Goal: Task Accomplishment & Management: Use online tool/utility

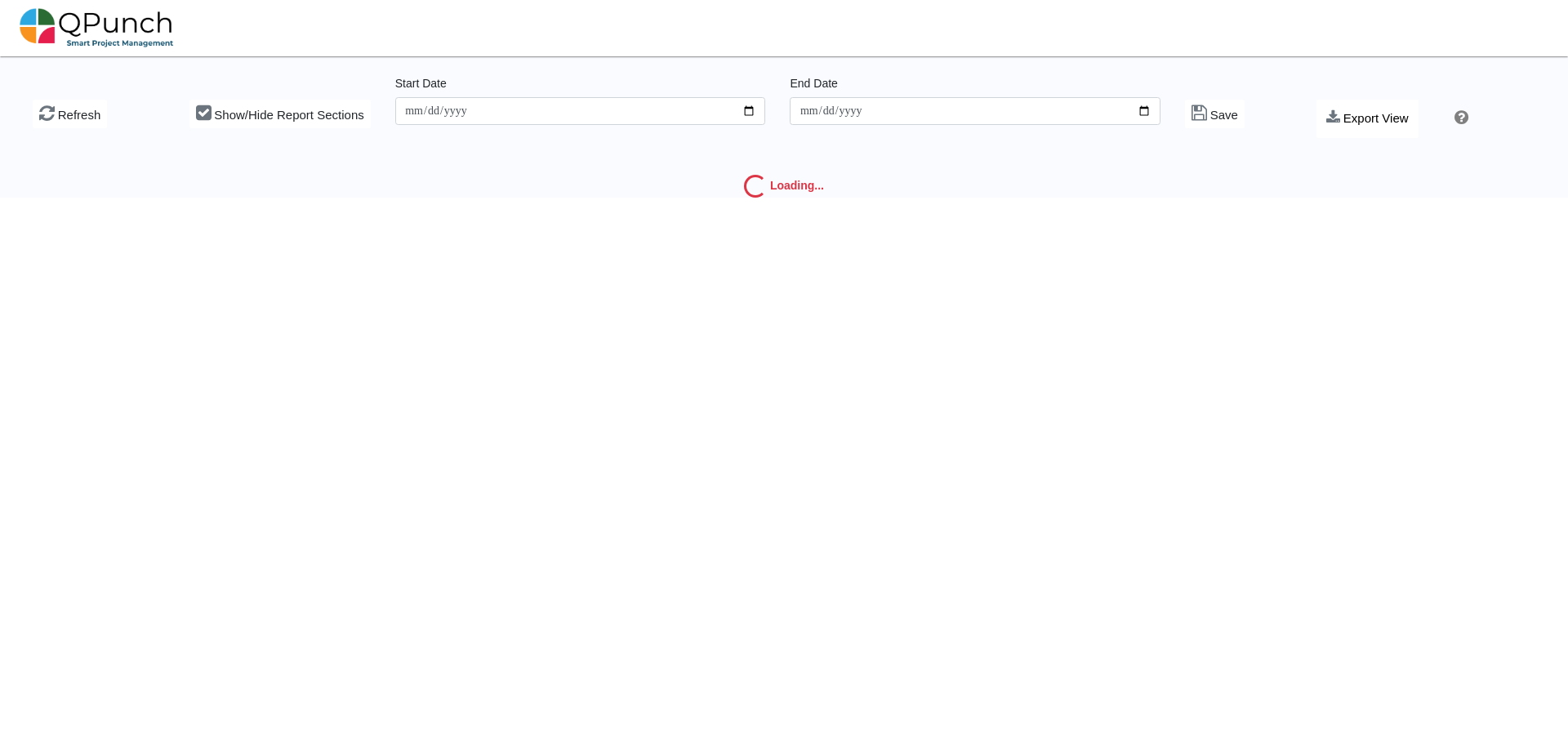
type input "**********"
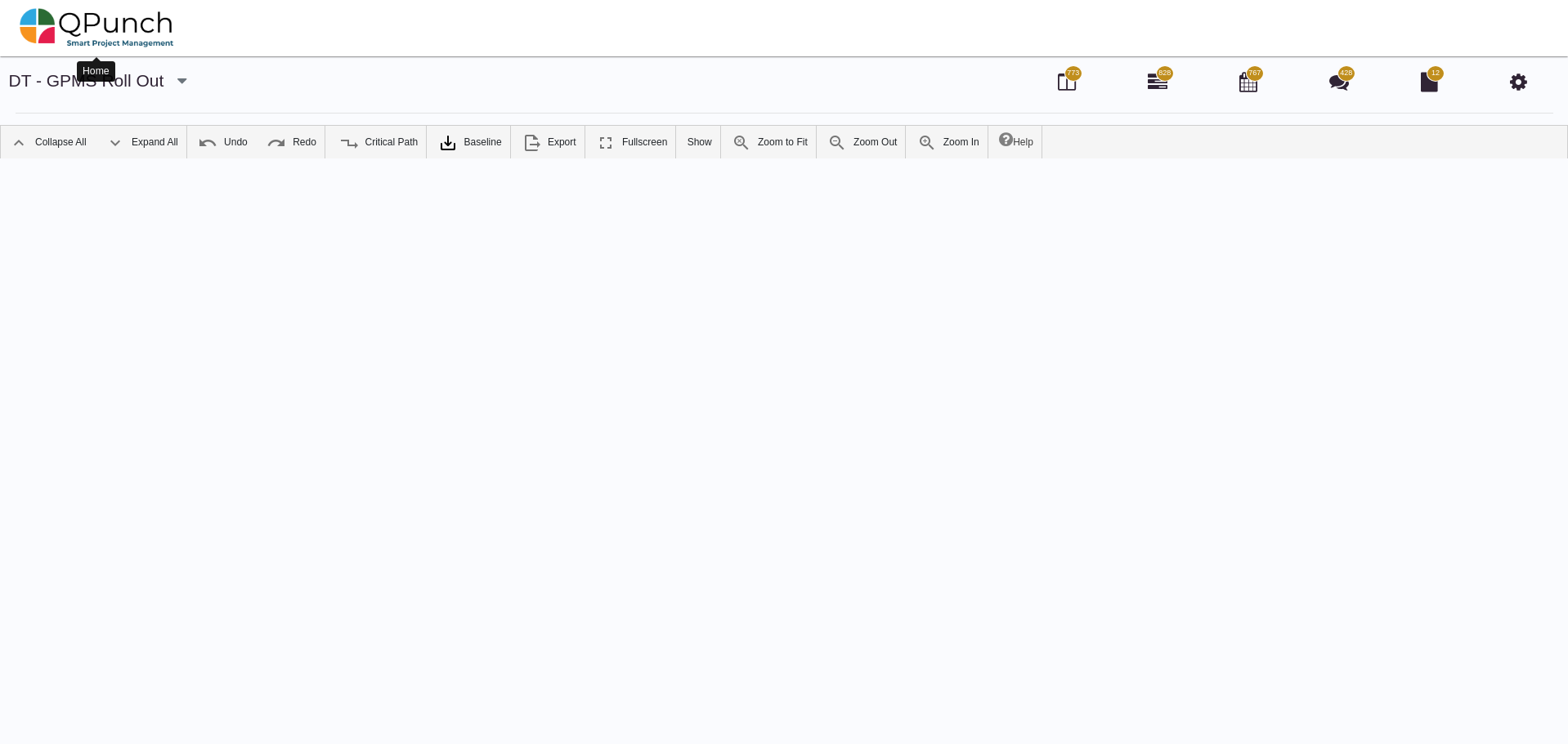
click at [154, 25] on img at bounding box center [97, 28] width 155 height 49
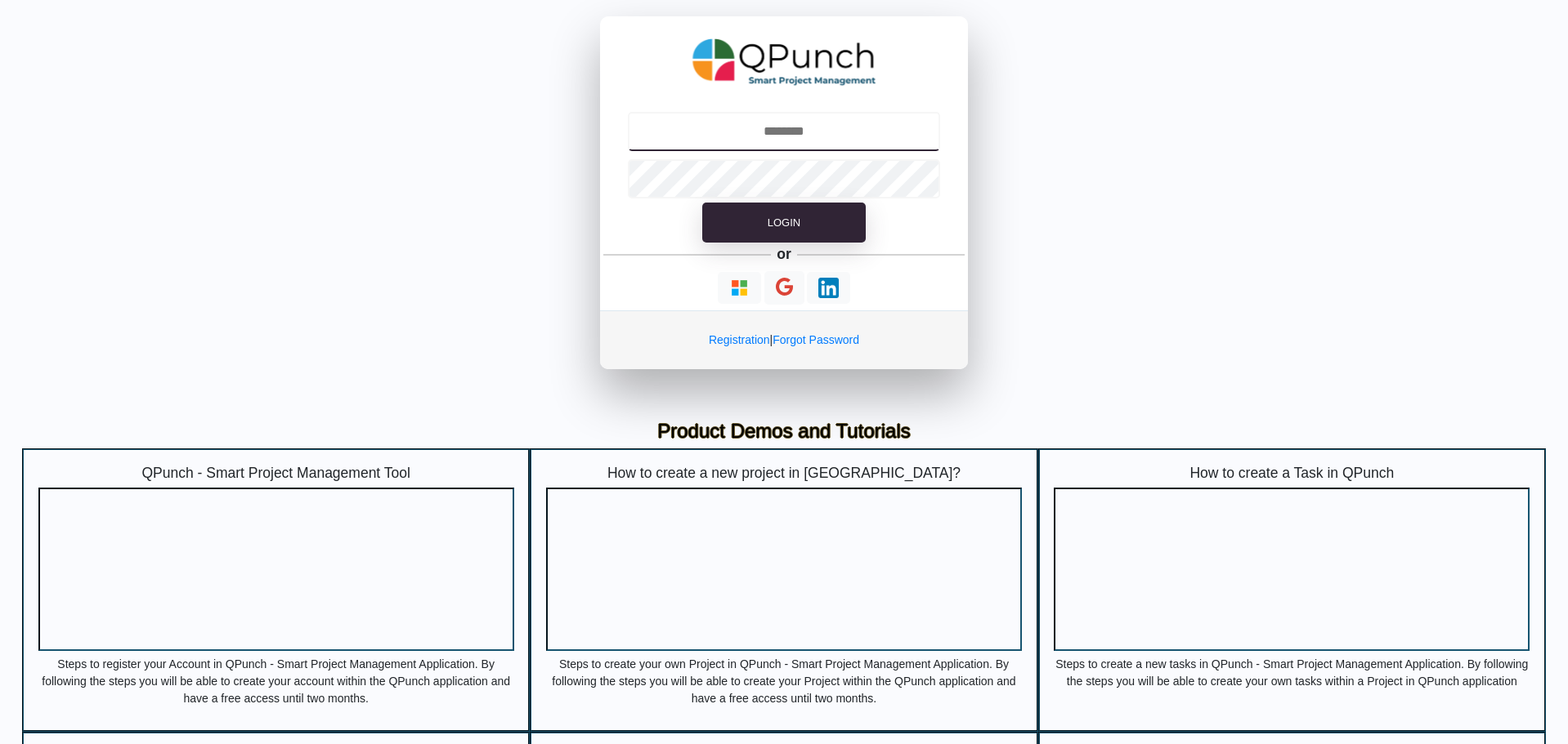
click at [835, 138] on input "text" at bounding box center [784, 131] width 313 height 39
type input "**********"
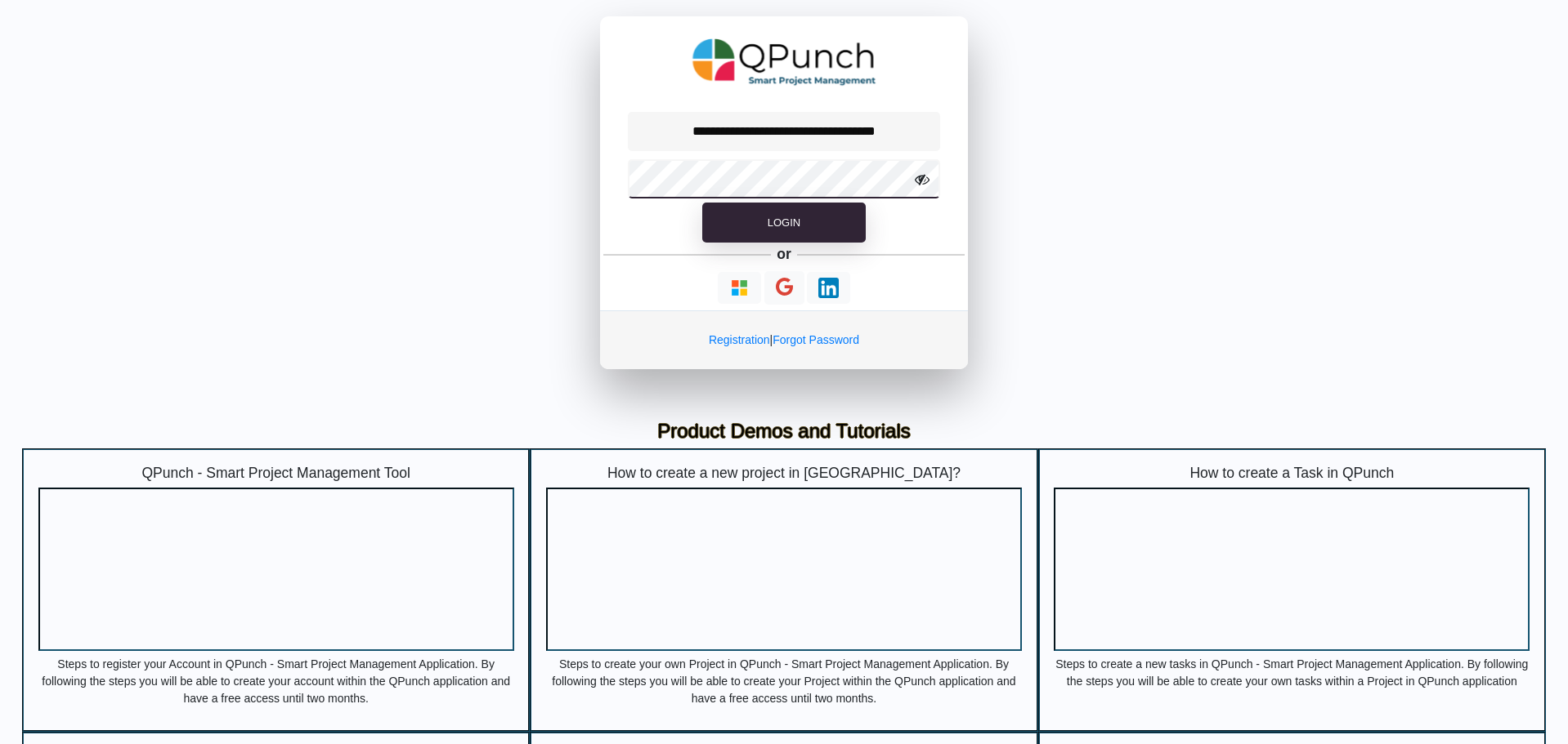
click at [702, 202] on button "Login" at bounding box center [784, 223] width 163 height 41
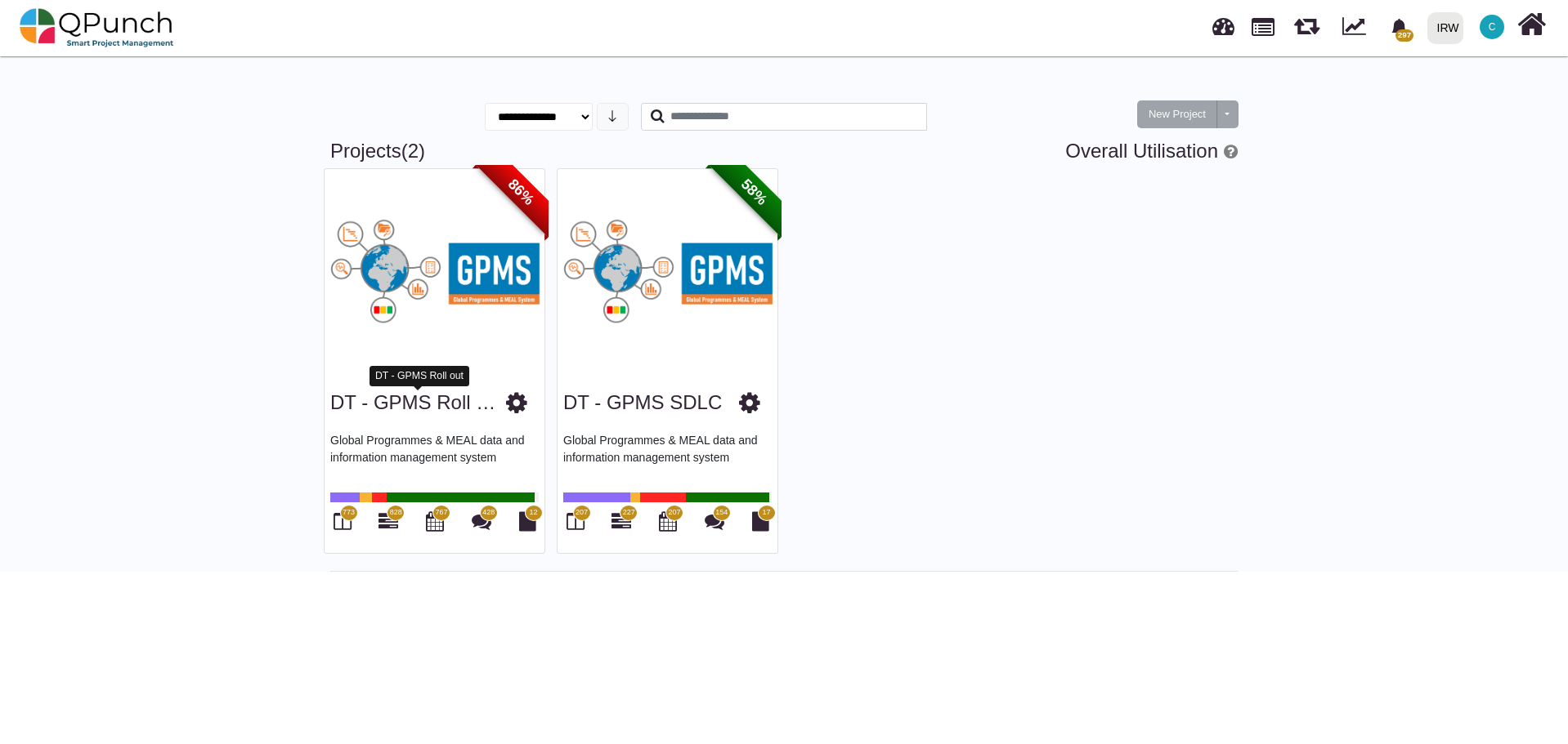
click at [419, 405] on link "DT - GPMS Roll out" at bounding box center [419, 402] width 178 height 22
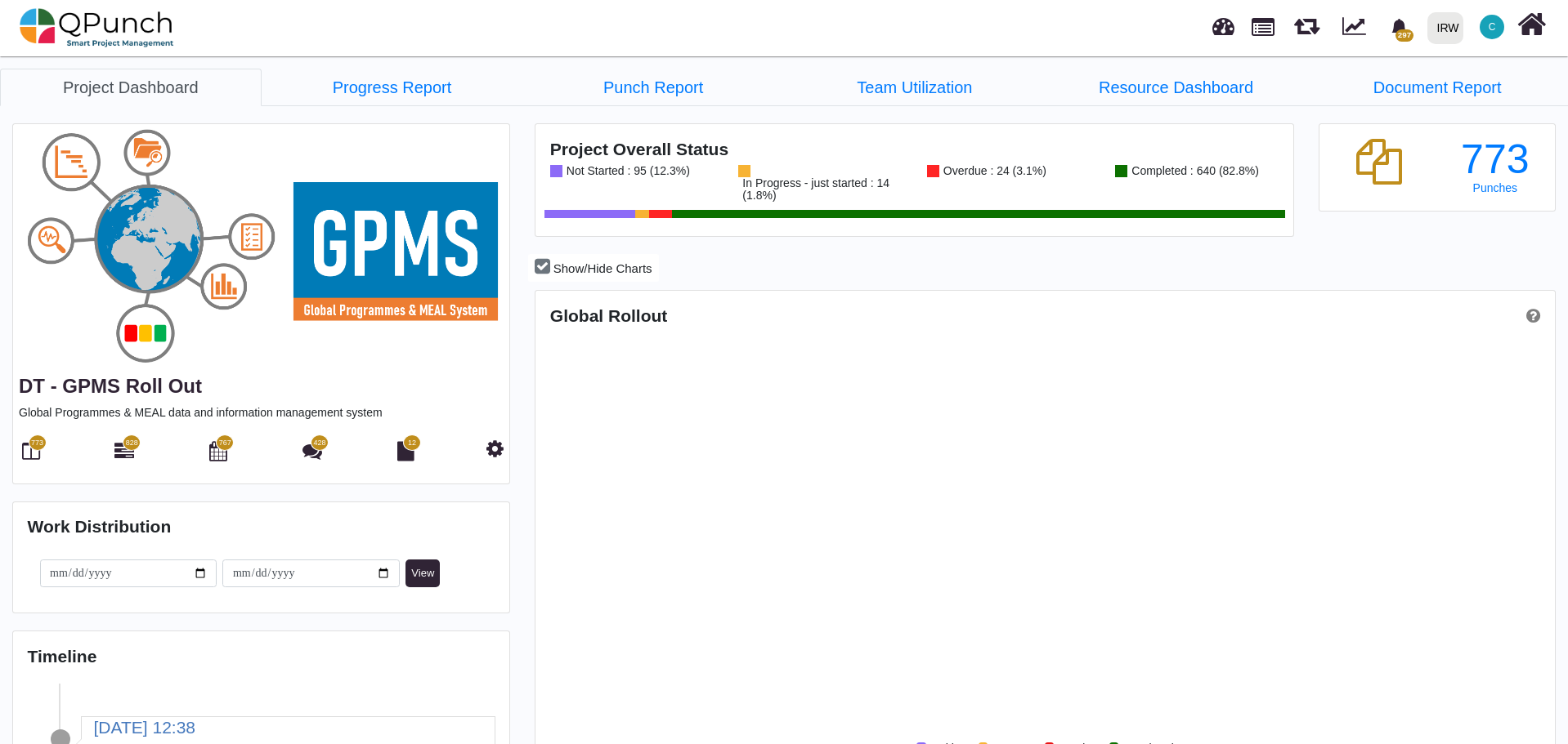
scroll to position [326, 338]
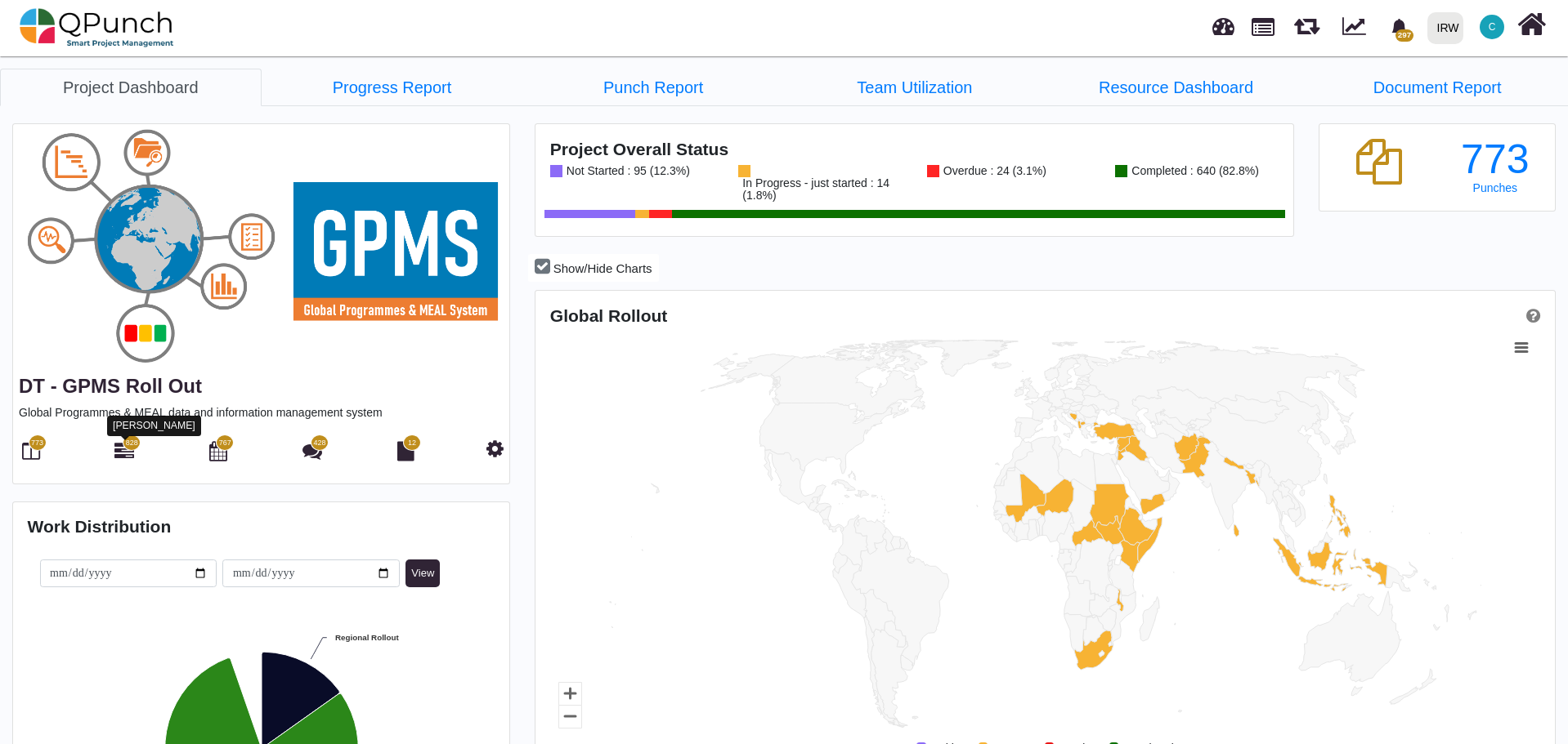
click at [125, 450] on icon at bounding box center [124, 451] width 20 height 20
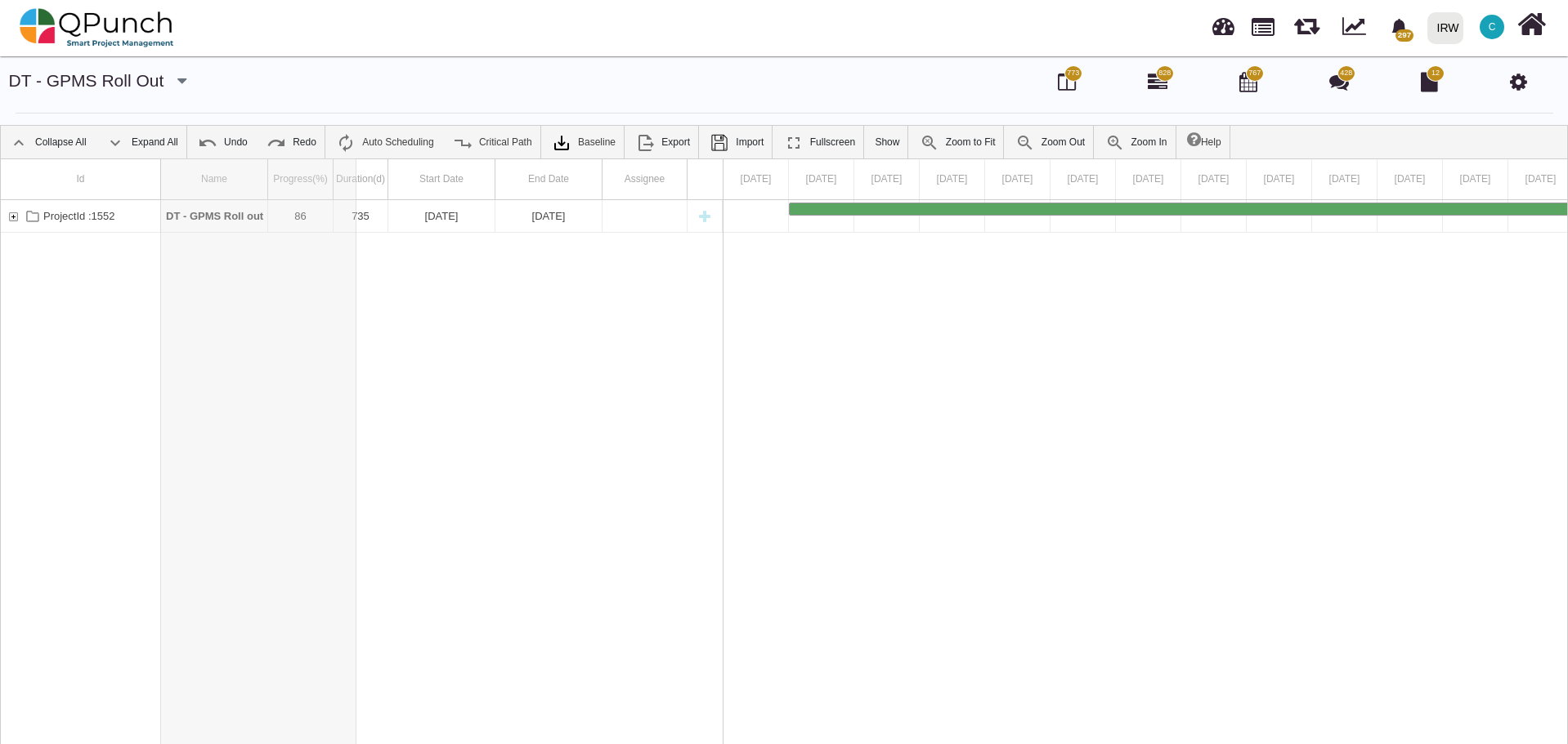
drag, startPoint x: 269, startPoint y: 178, endPoint x: 357, endPoint y: 178, distance: 88.0
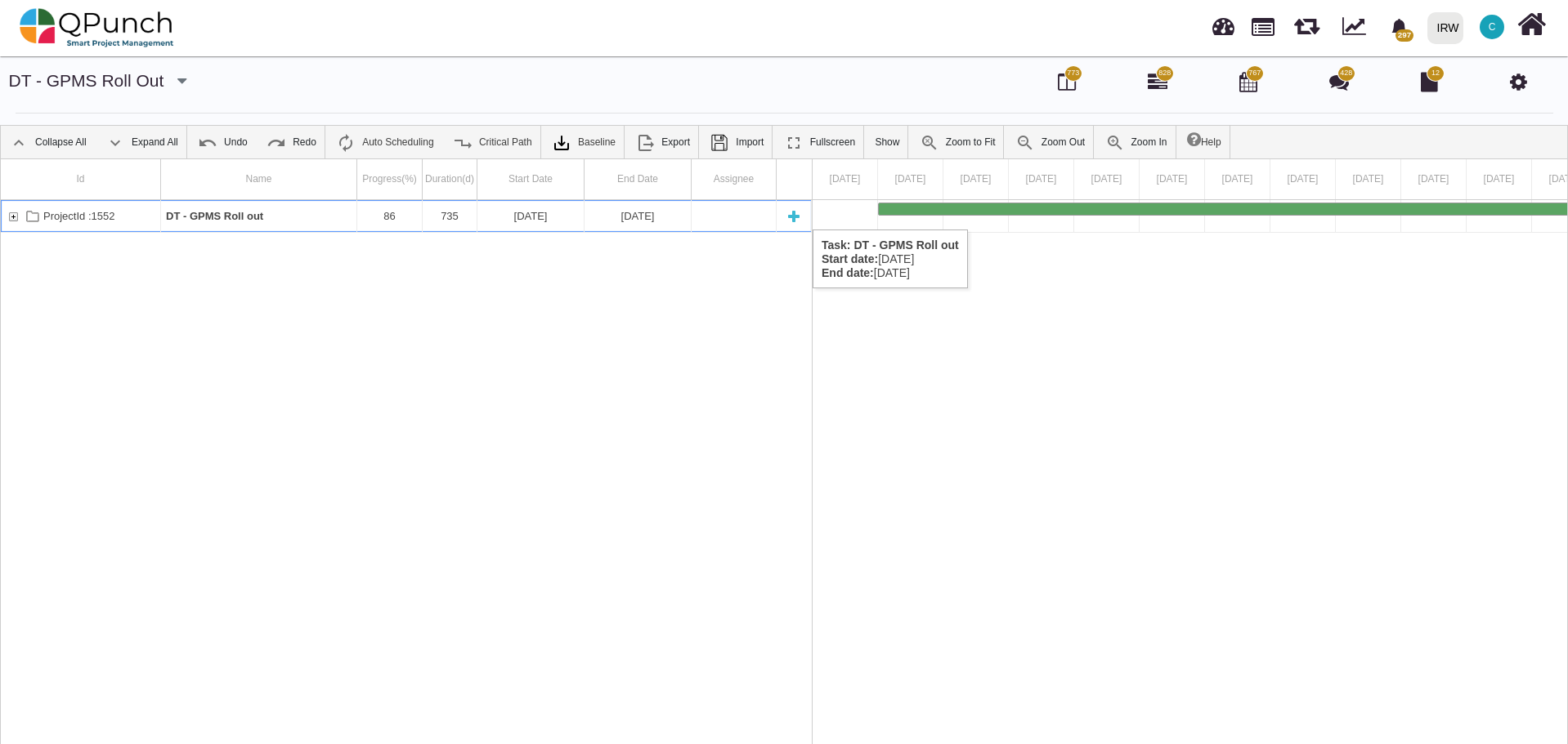
click at [8, 213] on div "ProjectId :1552" at bounding box center [12, 216] width 15 height 32
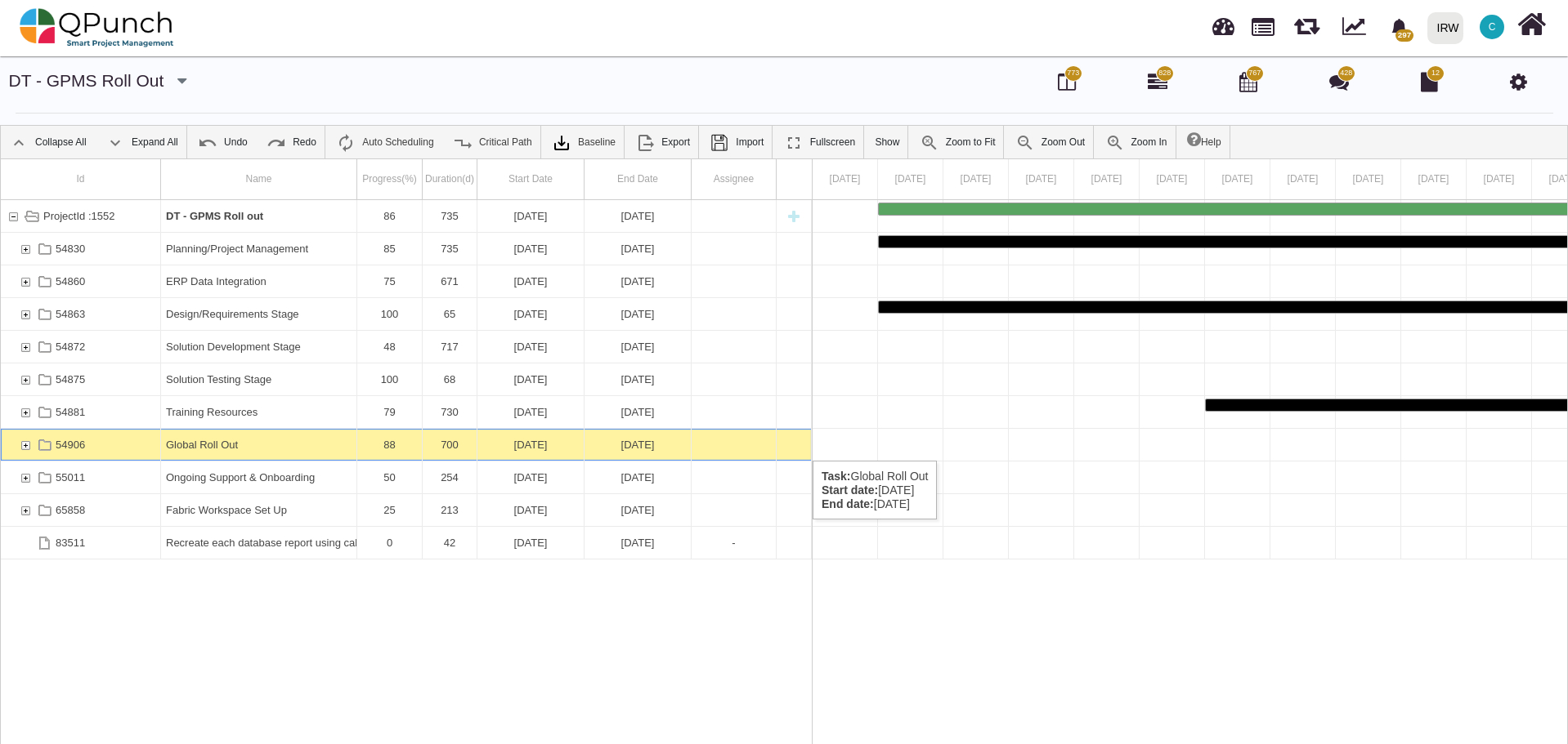
click at [26, 444] on div "54906" at bounding box center [25, 445] width 15 height 32
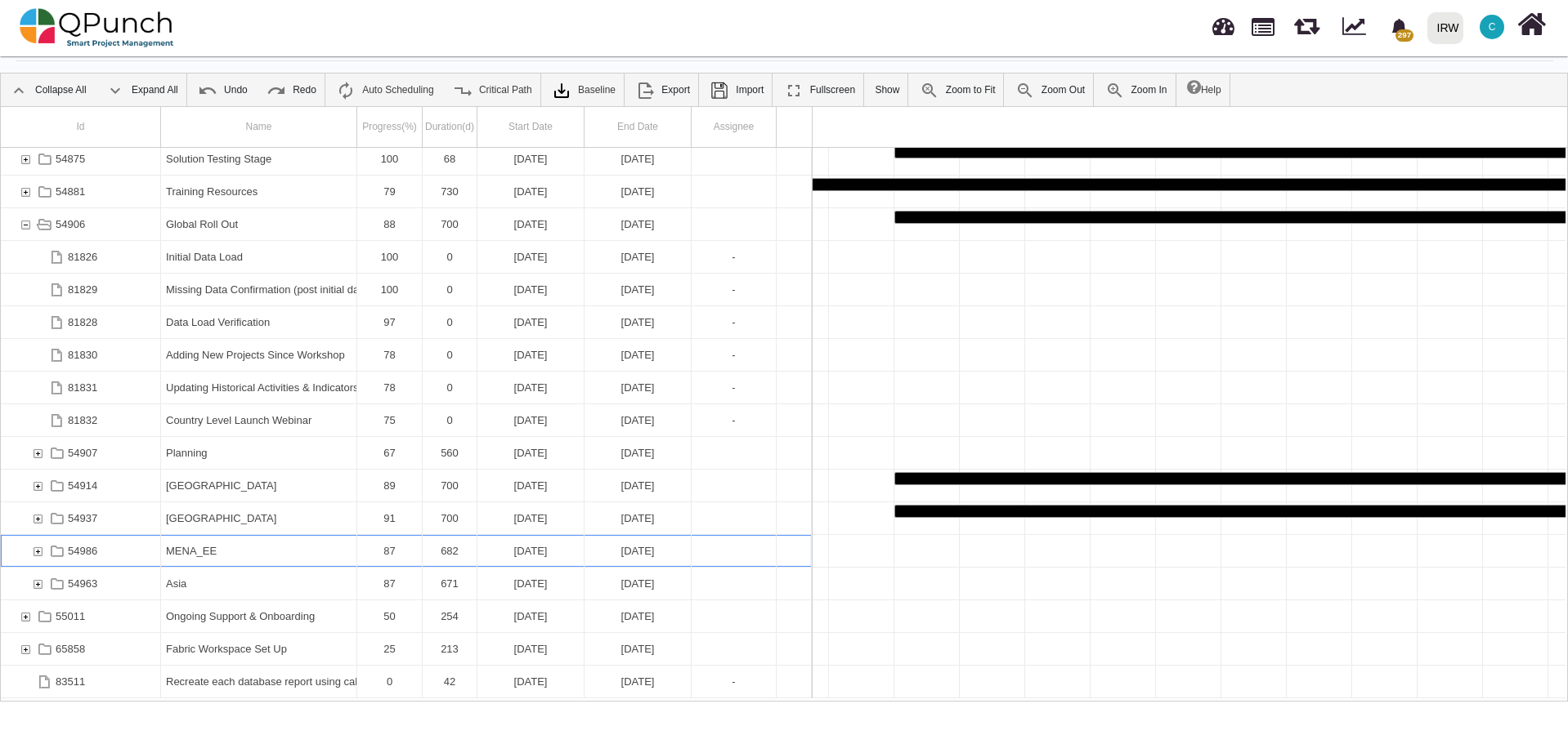
scroll to position [0, 3449]
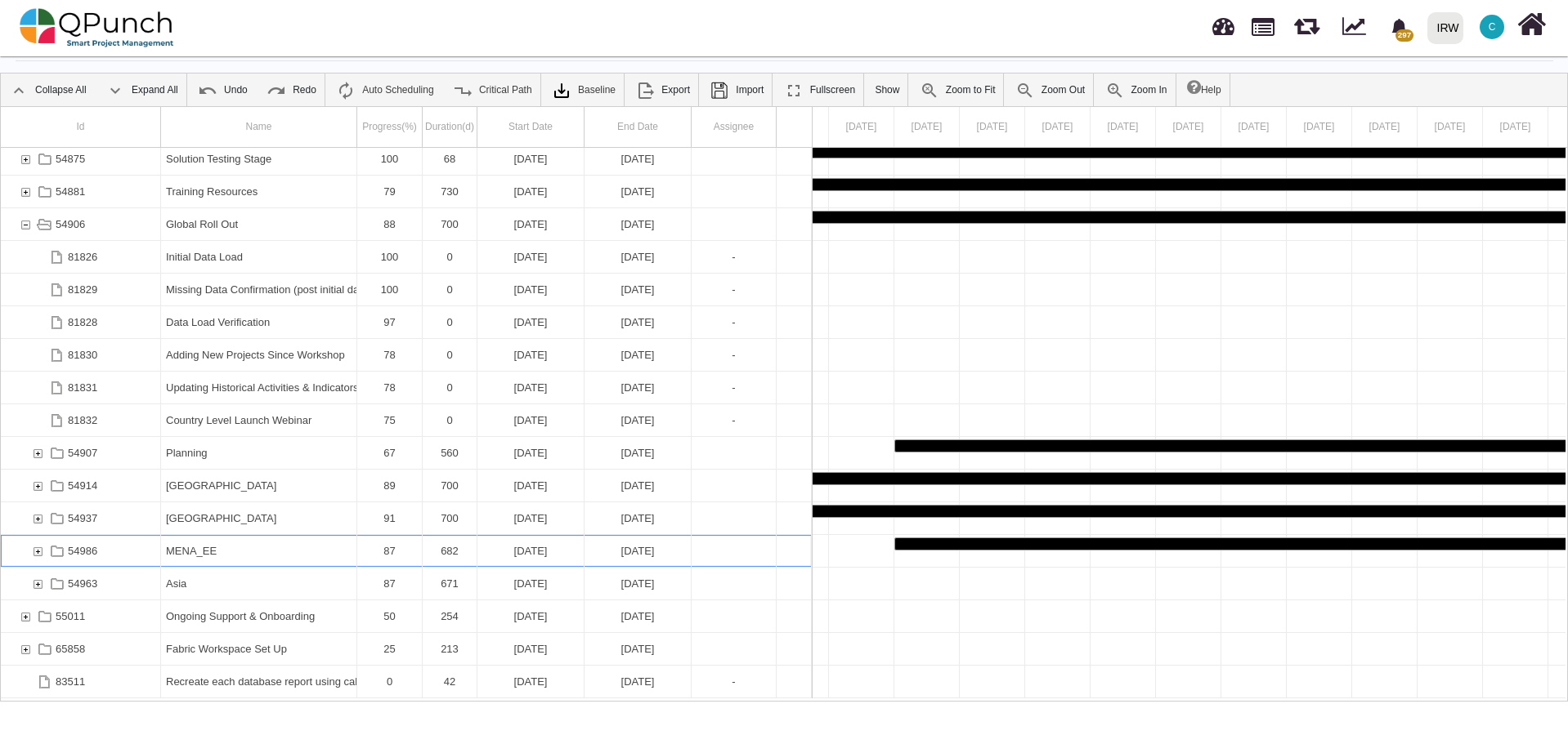
click at [36, 550] on div "54986" at bounding box center [37, 551] width 15 height 32
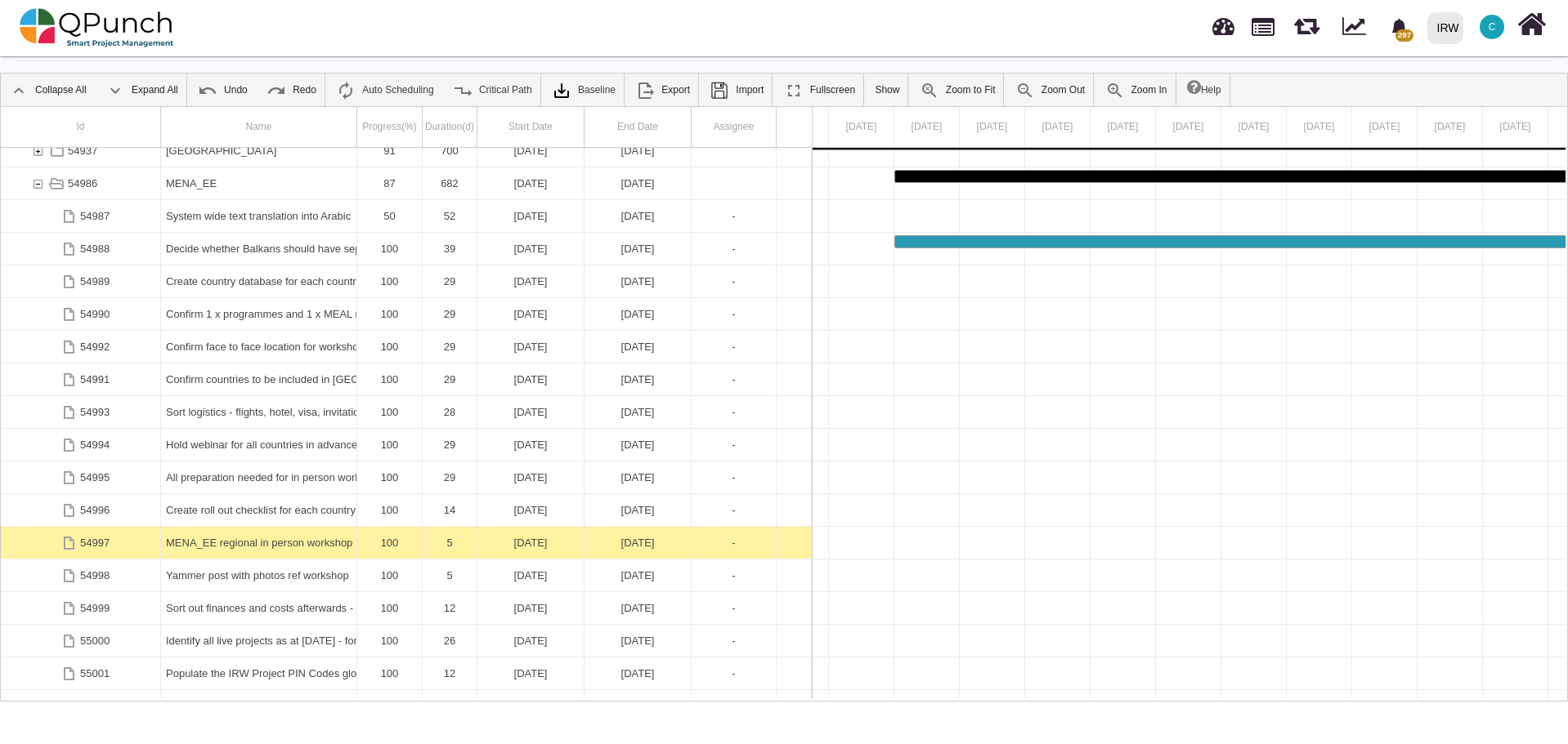
scroll to position [0, 0]
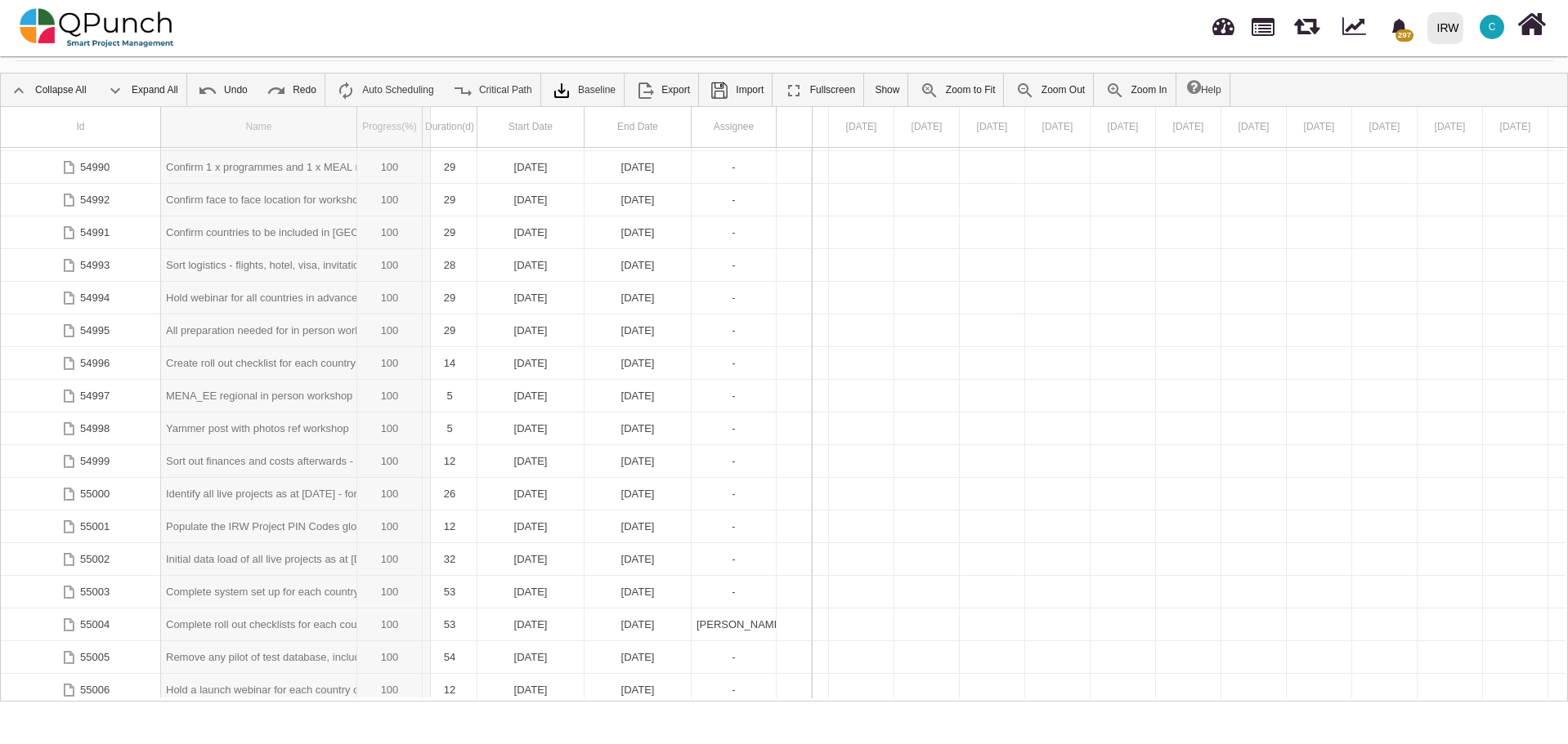
drag, startPoint x: 357, startPoint y: 129, endPoint x: 442, endPoint y: 139, distance: 85.6
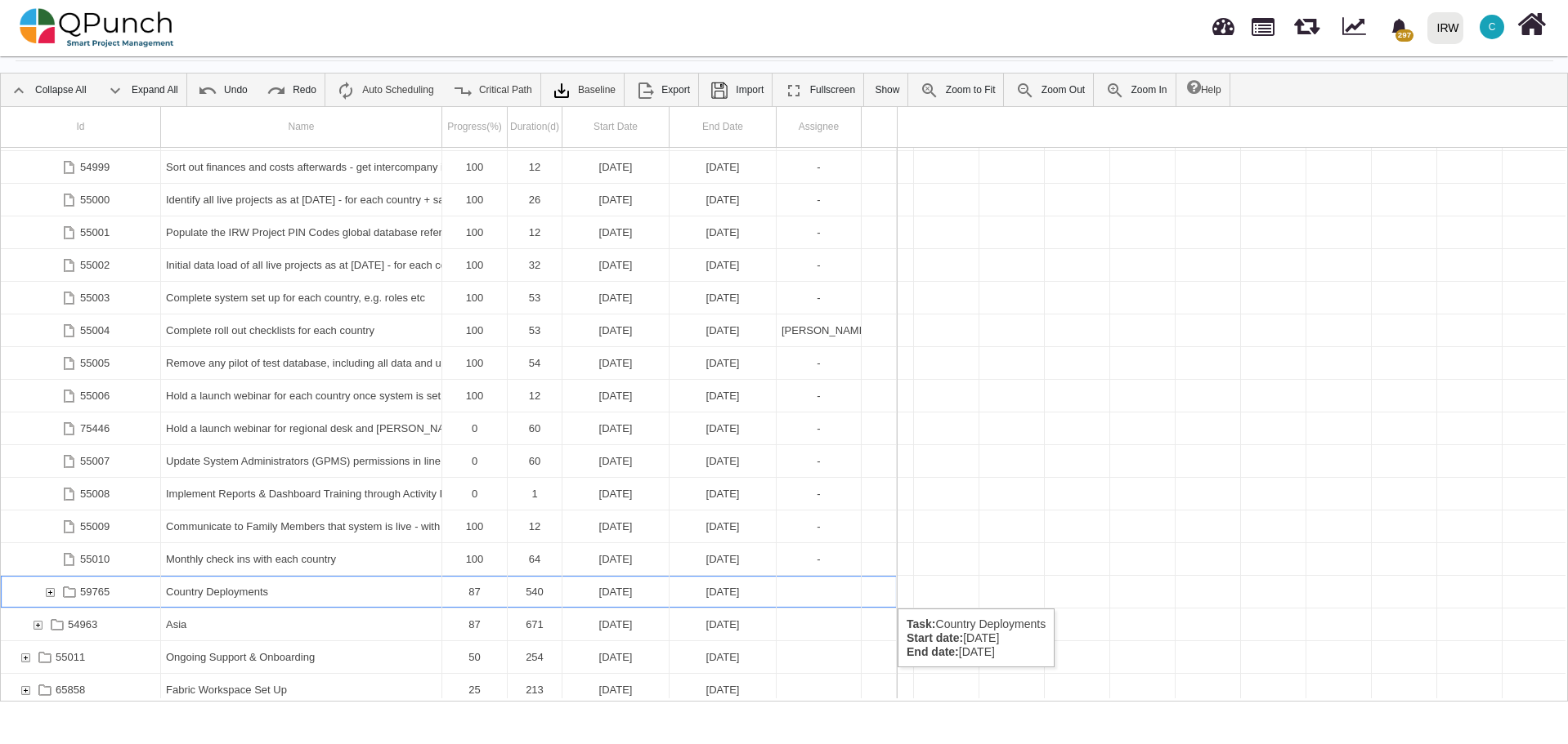
scroll to position [0, 12733]
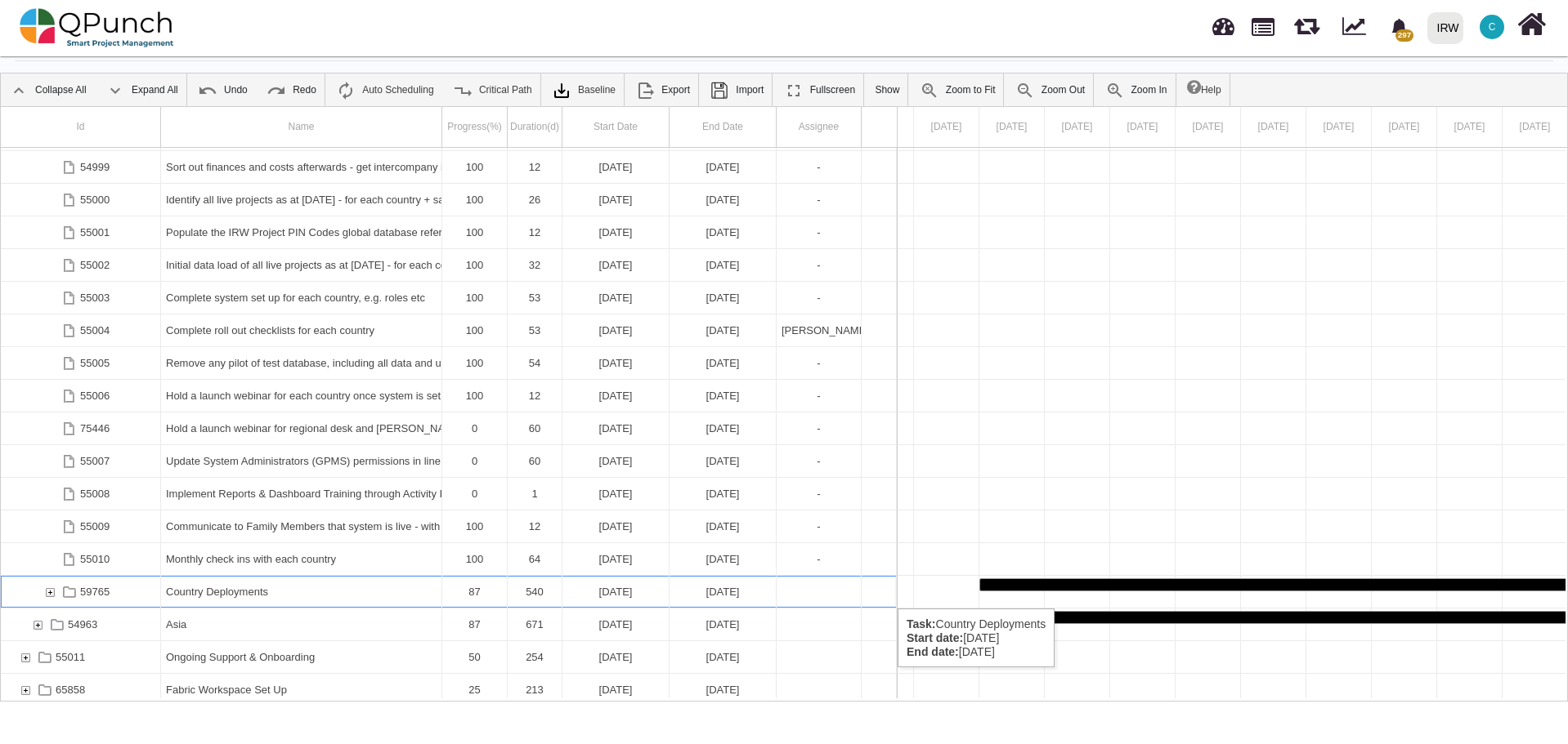
click at [47, 592] on div "59765" at bounding box center [50, 592] width 15 height 32
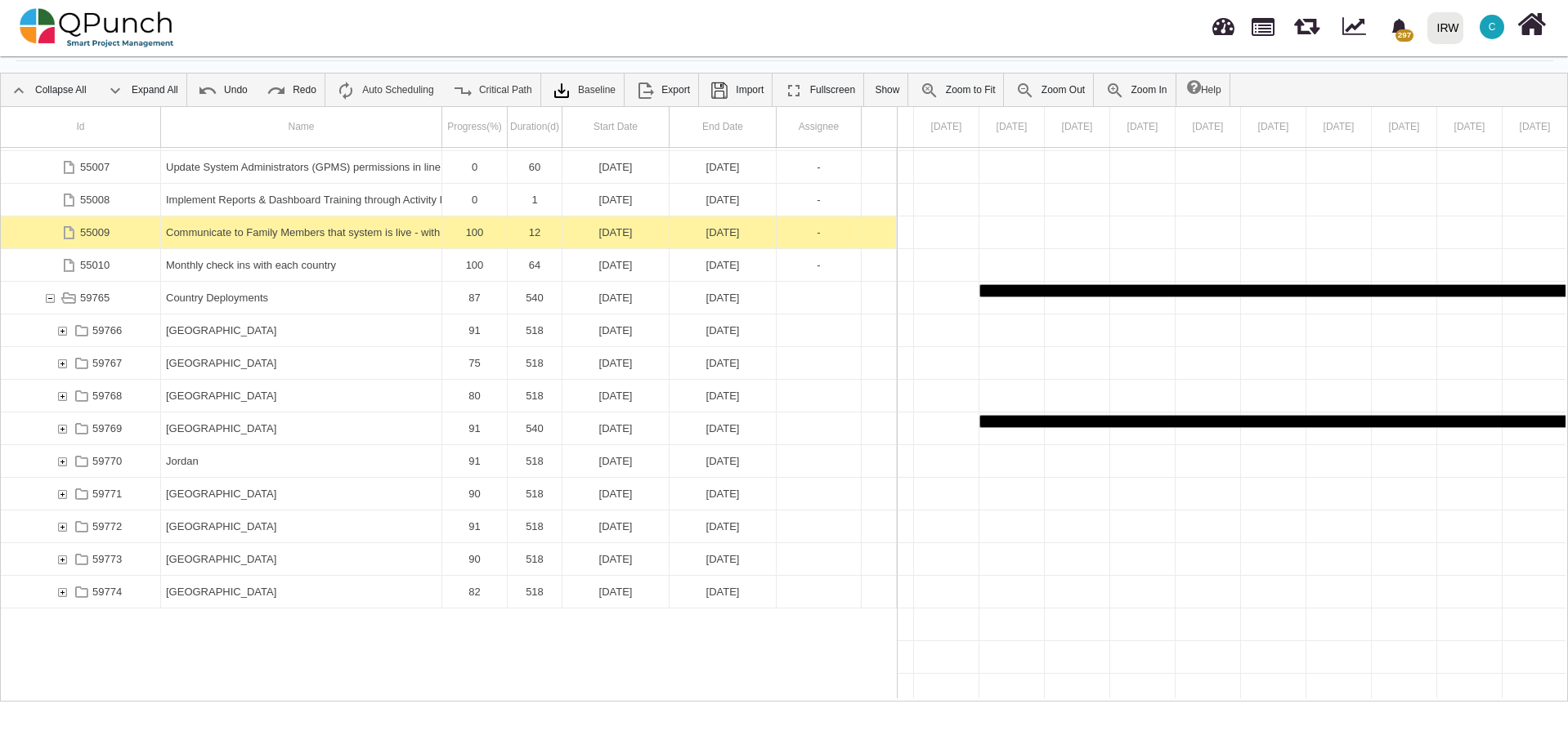
scroll to position [1344, 0]
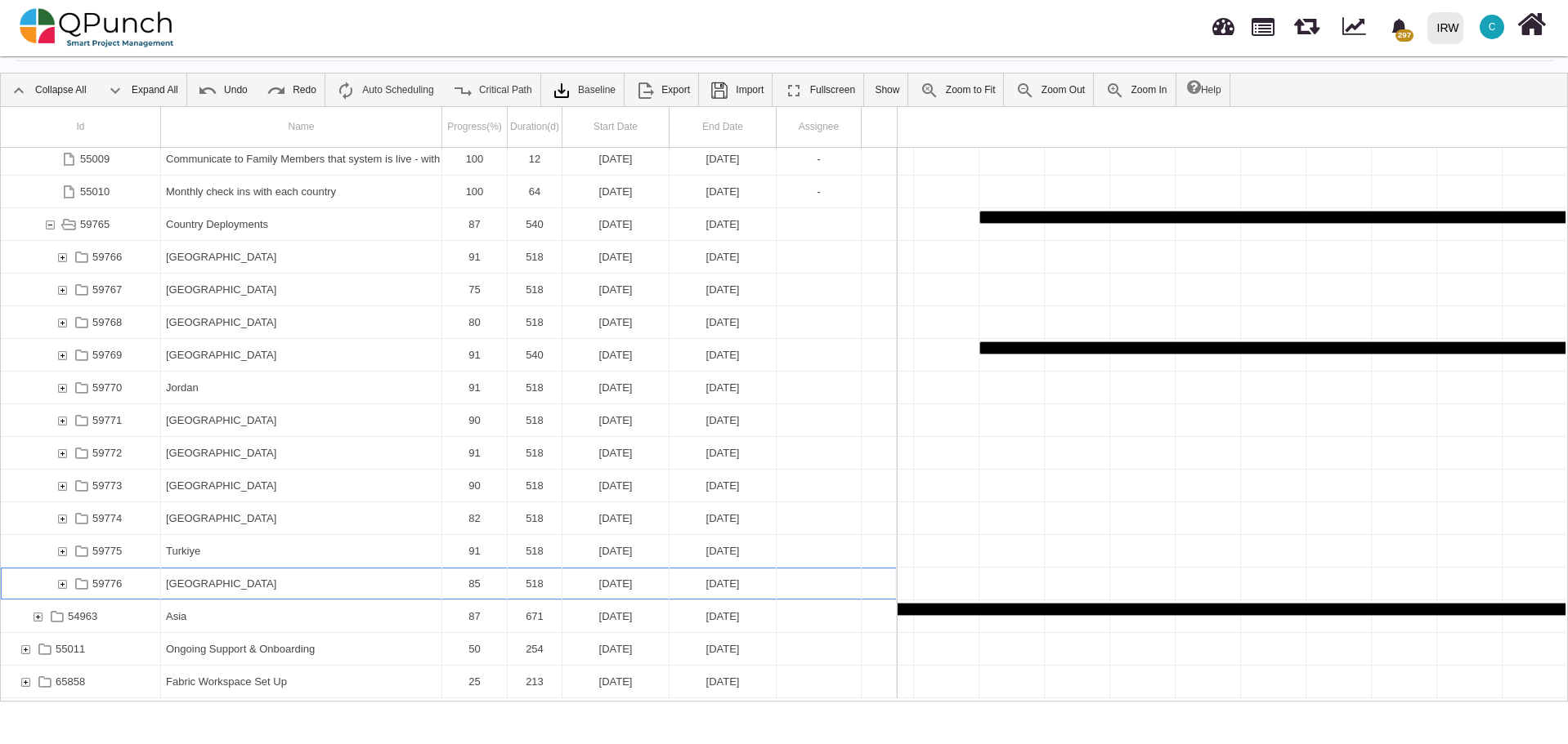
click at [60, 584] on div "59776" at bounding box center [62, 583] width 15 height 32
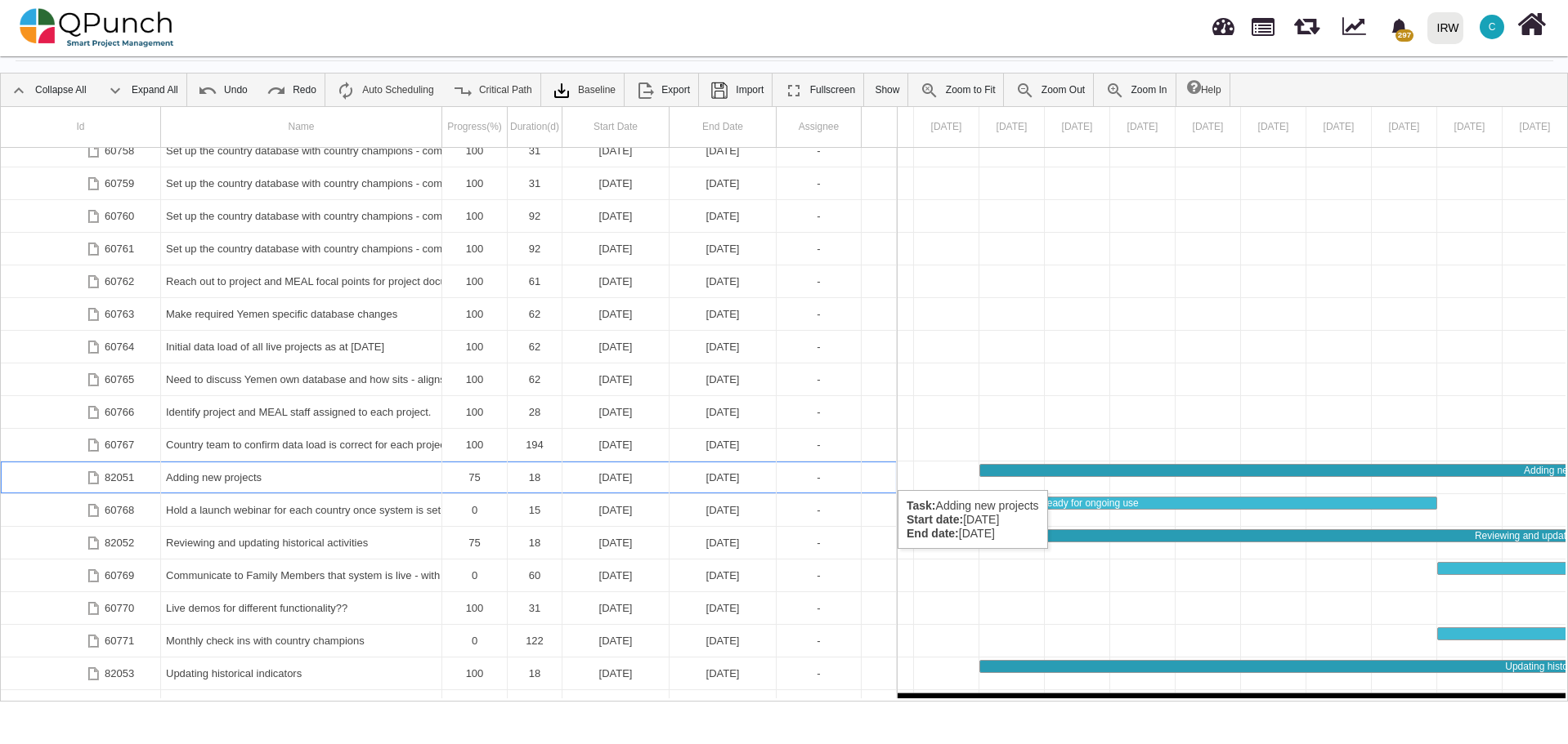
click at [313, 474] on div "Adding new projects" at bounding box center [301, 478] width 271 height 32
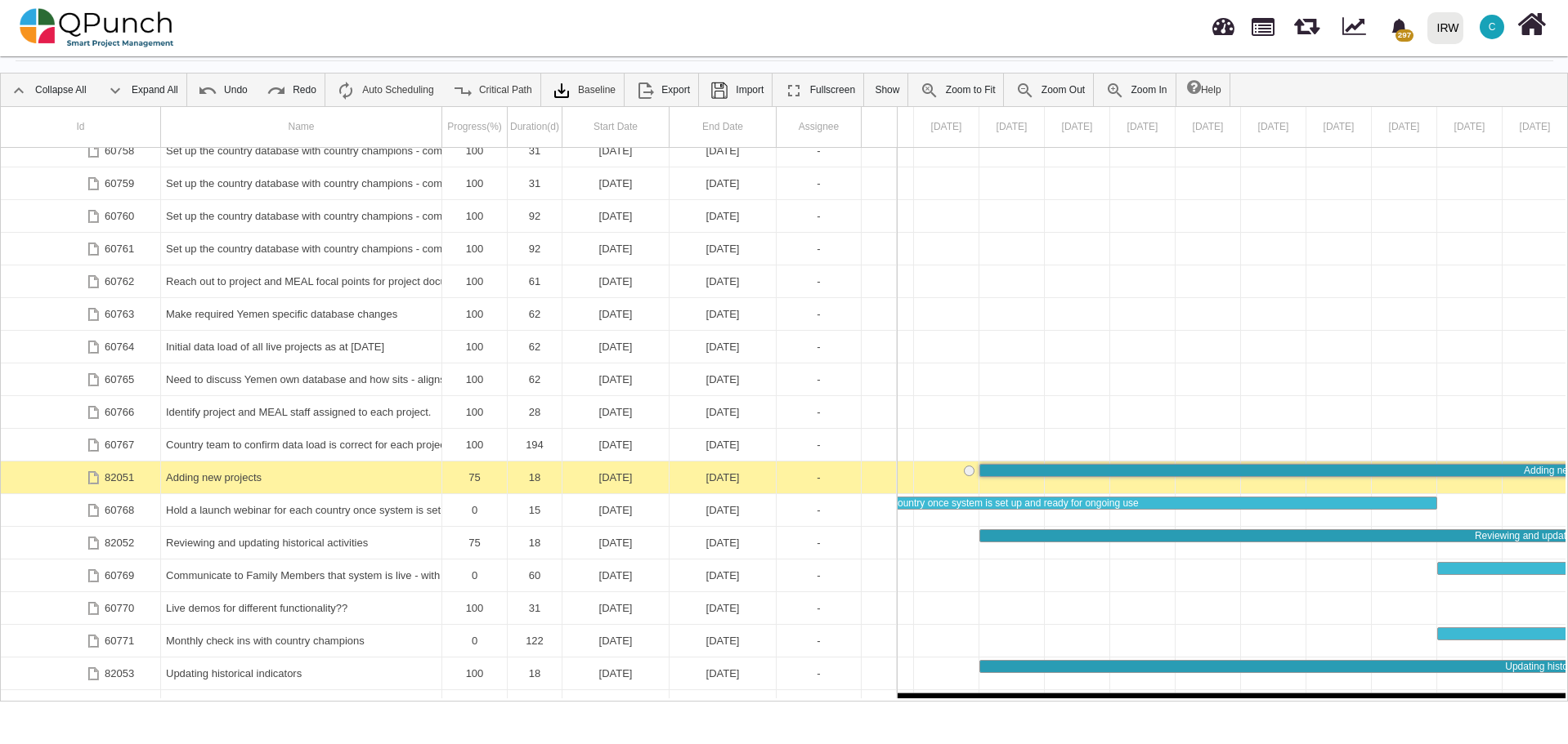
click at [313, 474] on div "Adding new projects" at bounding box center [301, 478] width 271 height 32
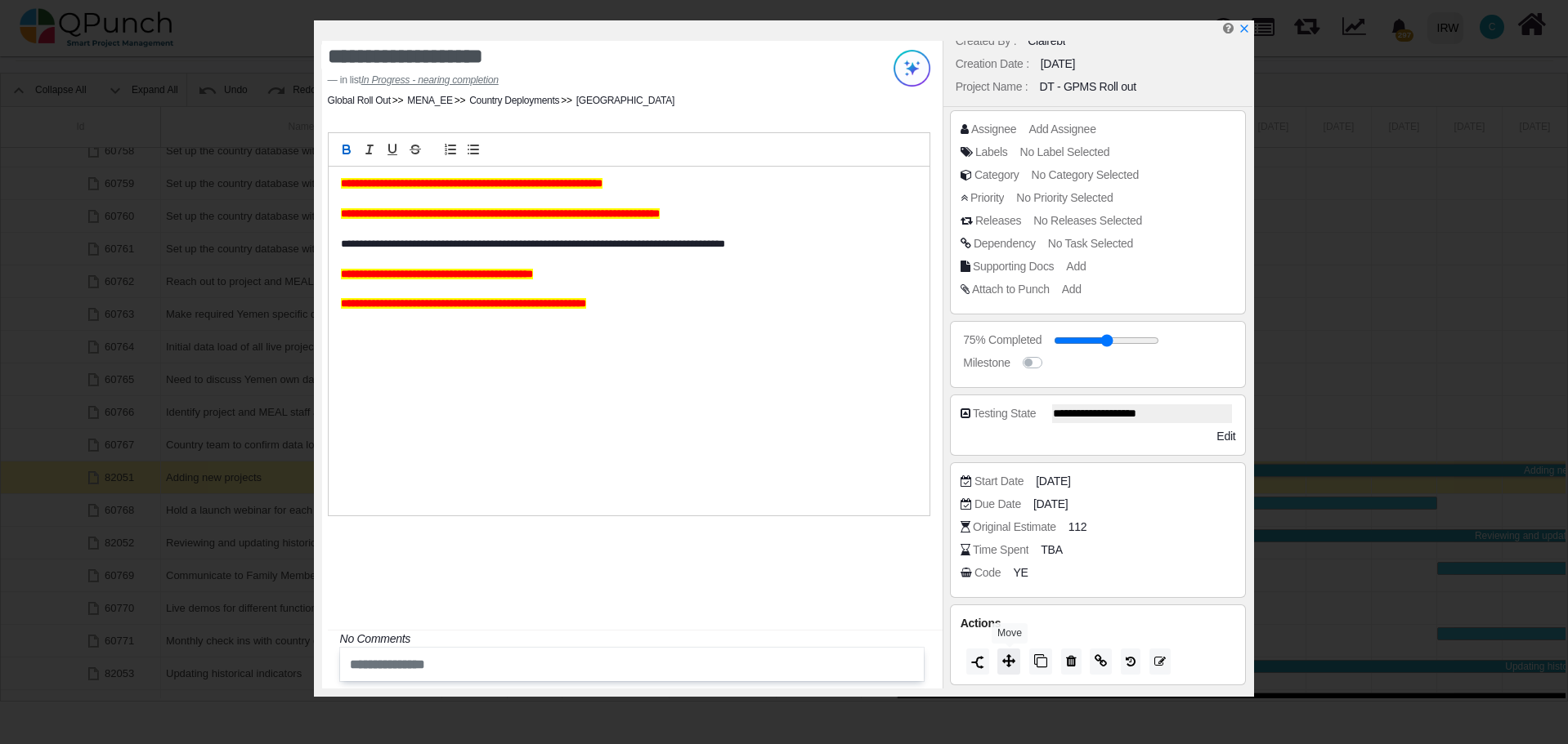
click at [1007, 654] on icon at bounding box center [1008, 661] width 13 height 13
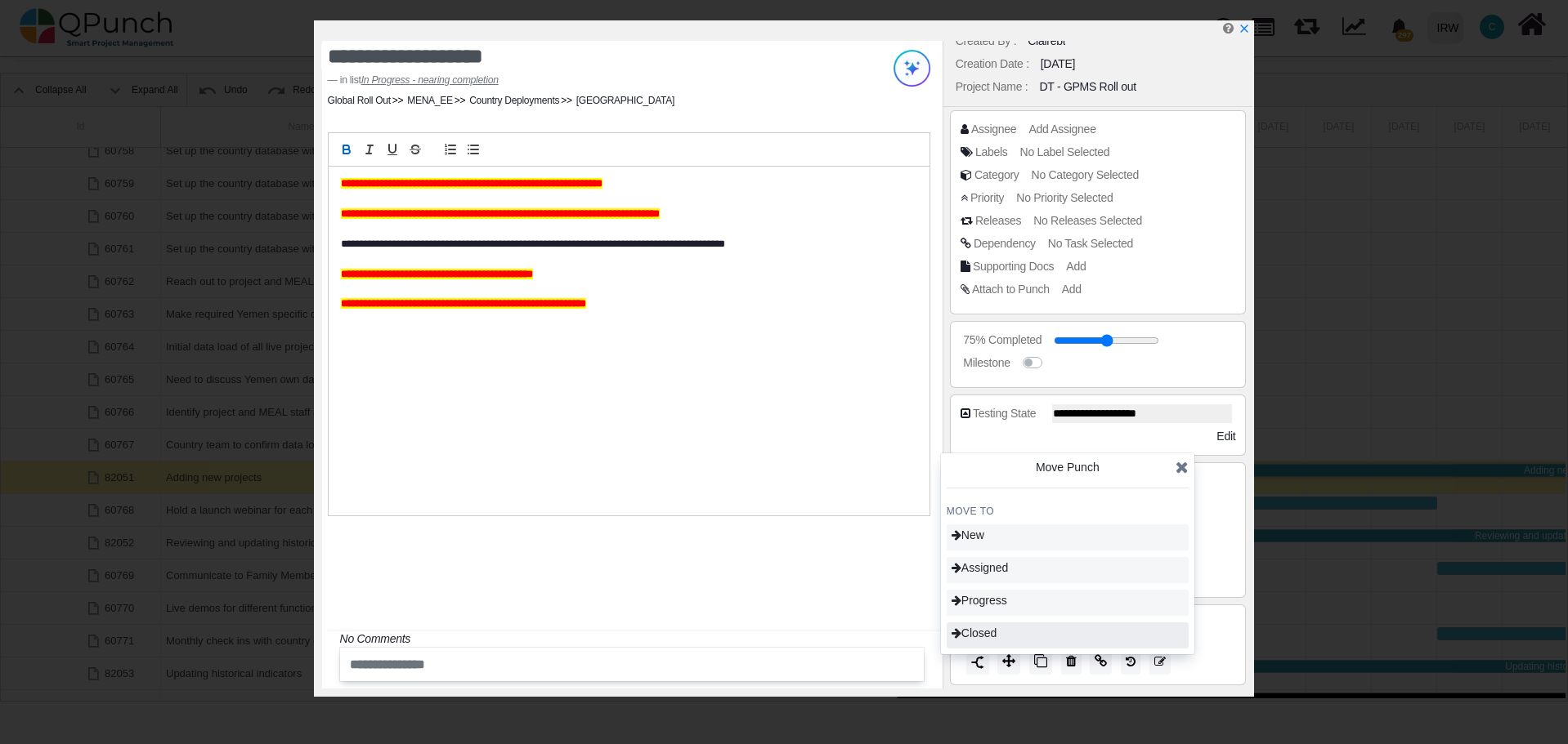
click at [1007, 634] on div "Closed" at bounding box center [1067, 635] width 242 height 26
type input "***"
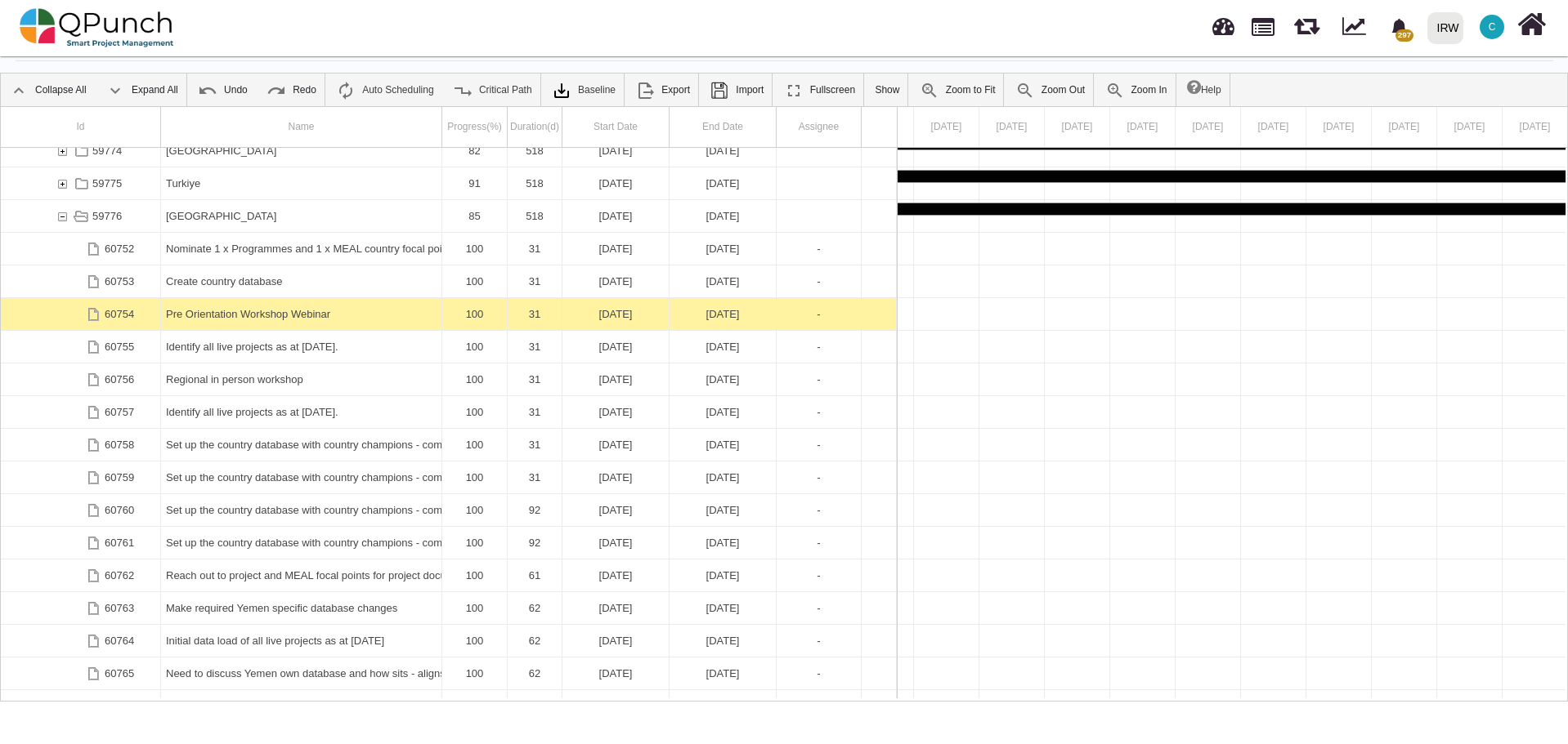
scroll to position [1638, 0]
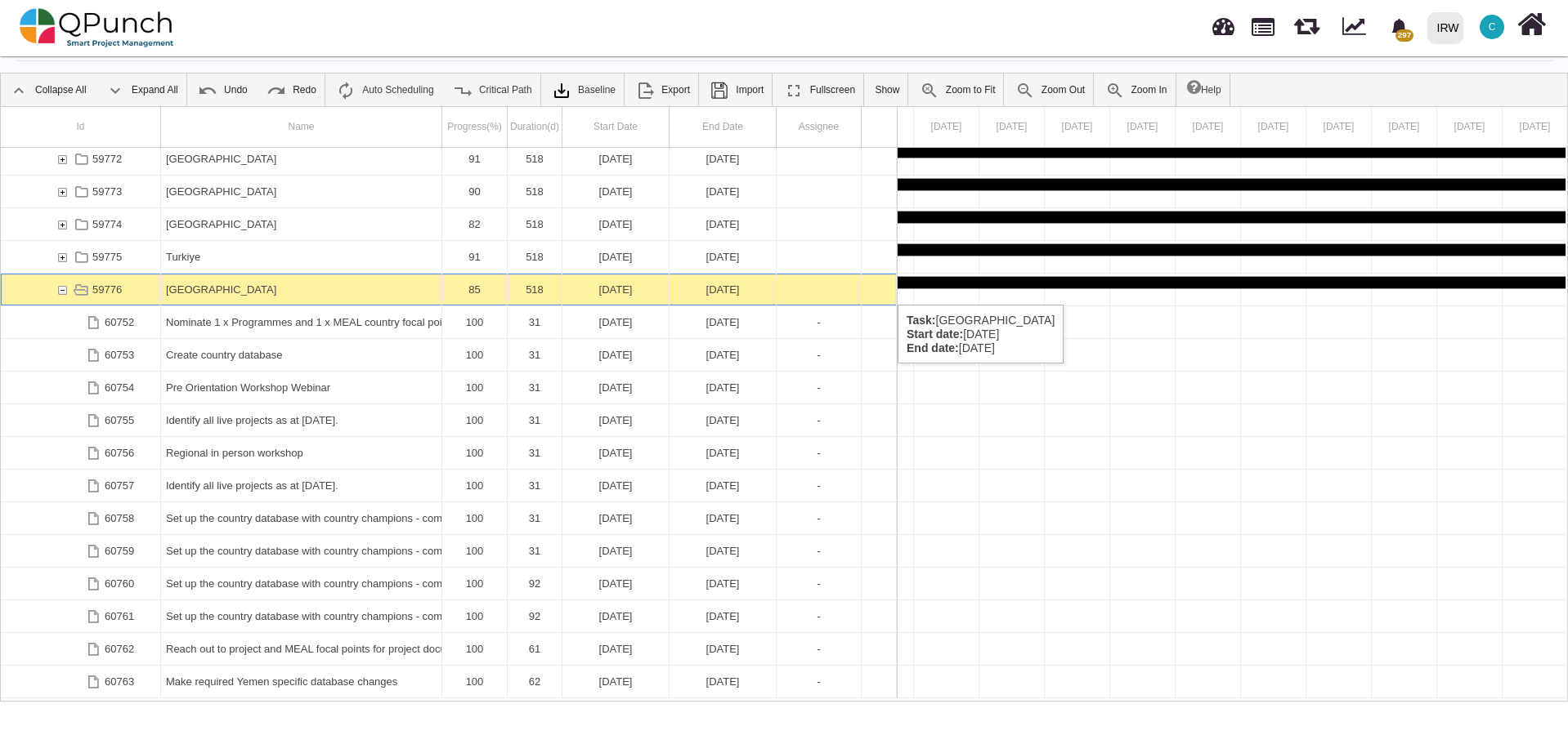
click at [60, 289] on div "59776" at bounding box center [62, 289] width 15 height 32
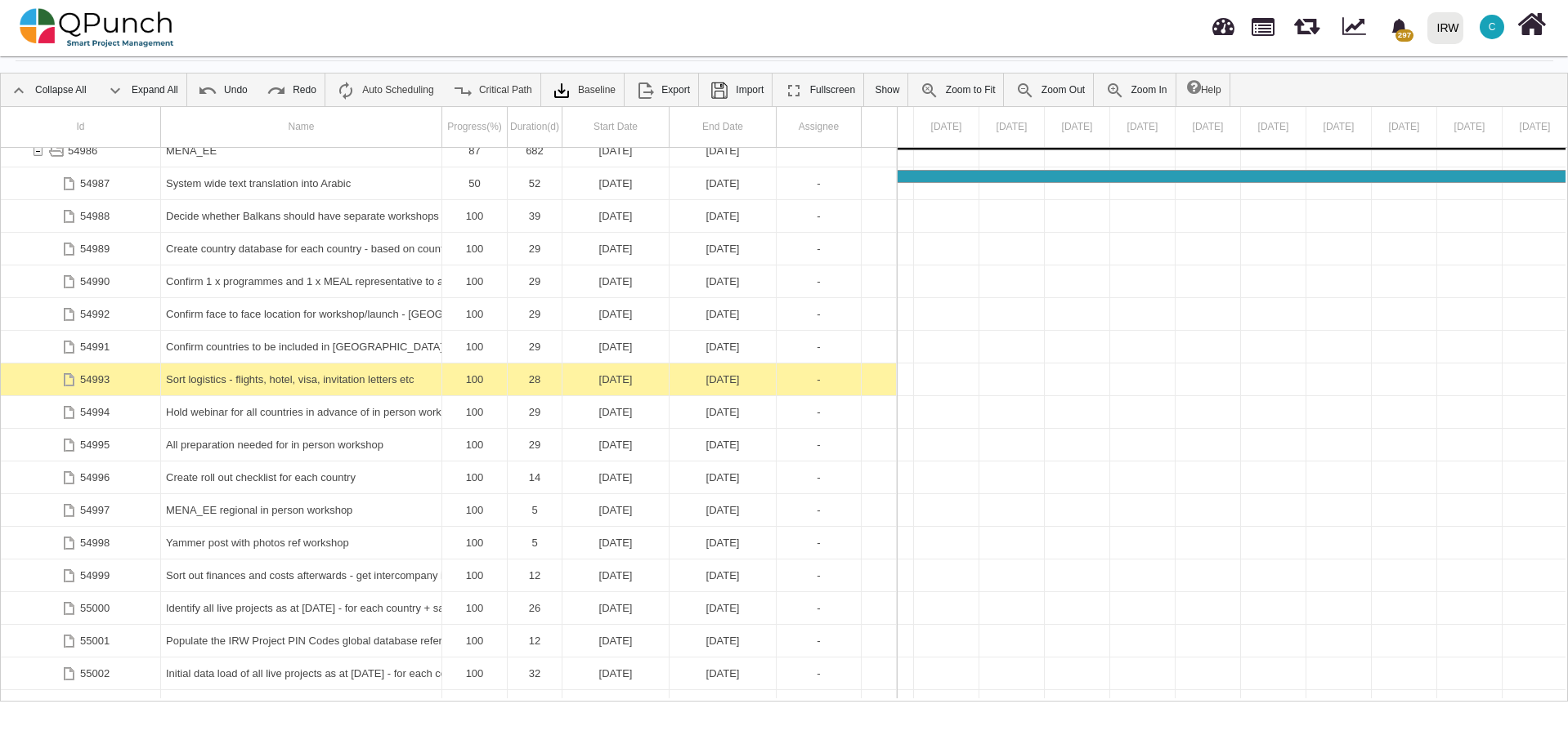
scroll to position [274, 0]
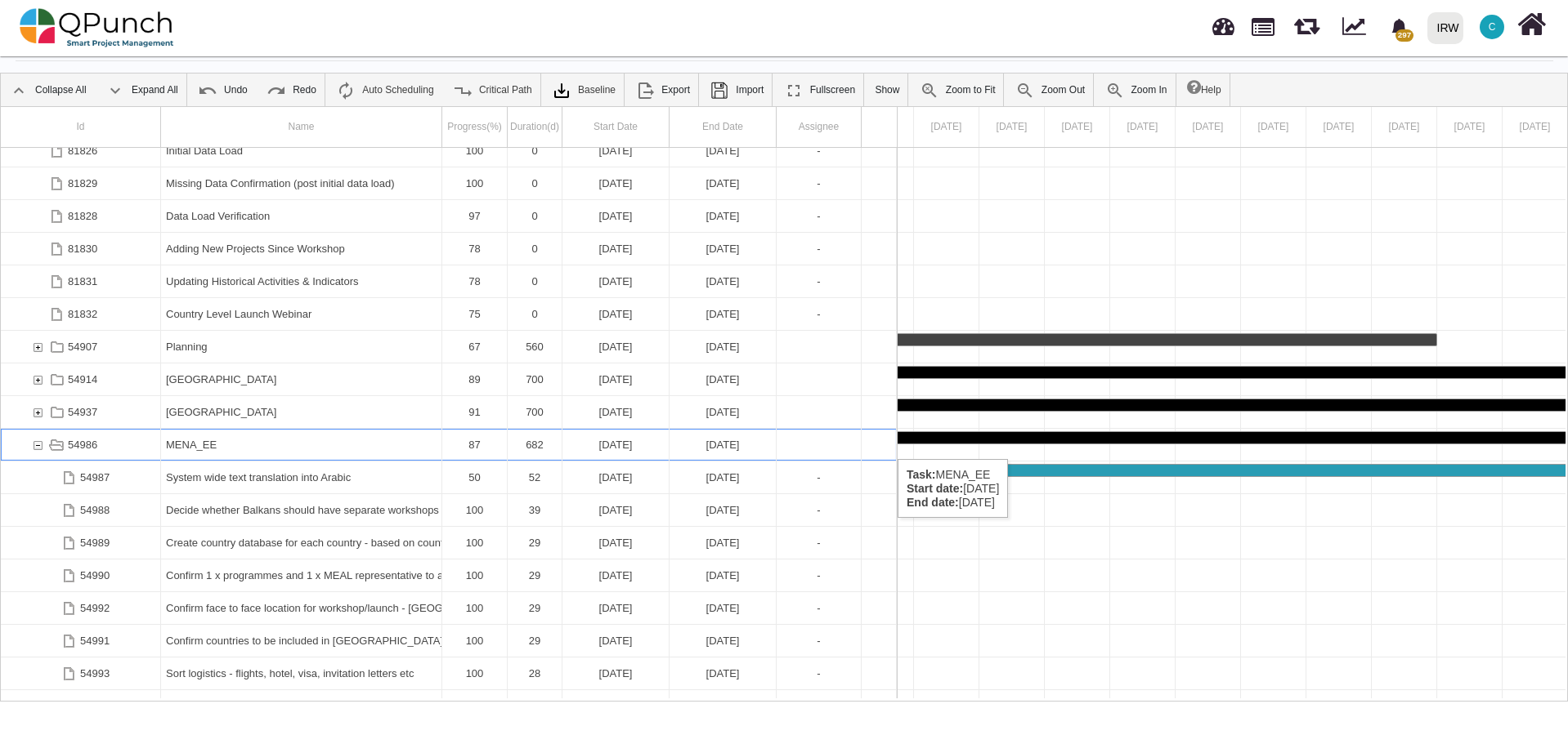
click at [38, 443] on div "54986" at bounding box center [37, 445] width 15 height 32
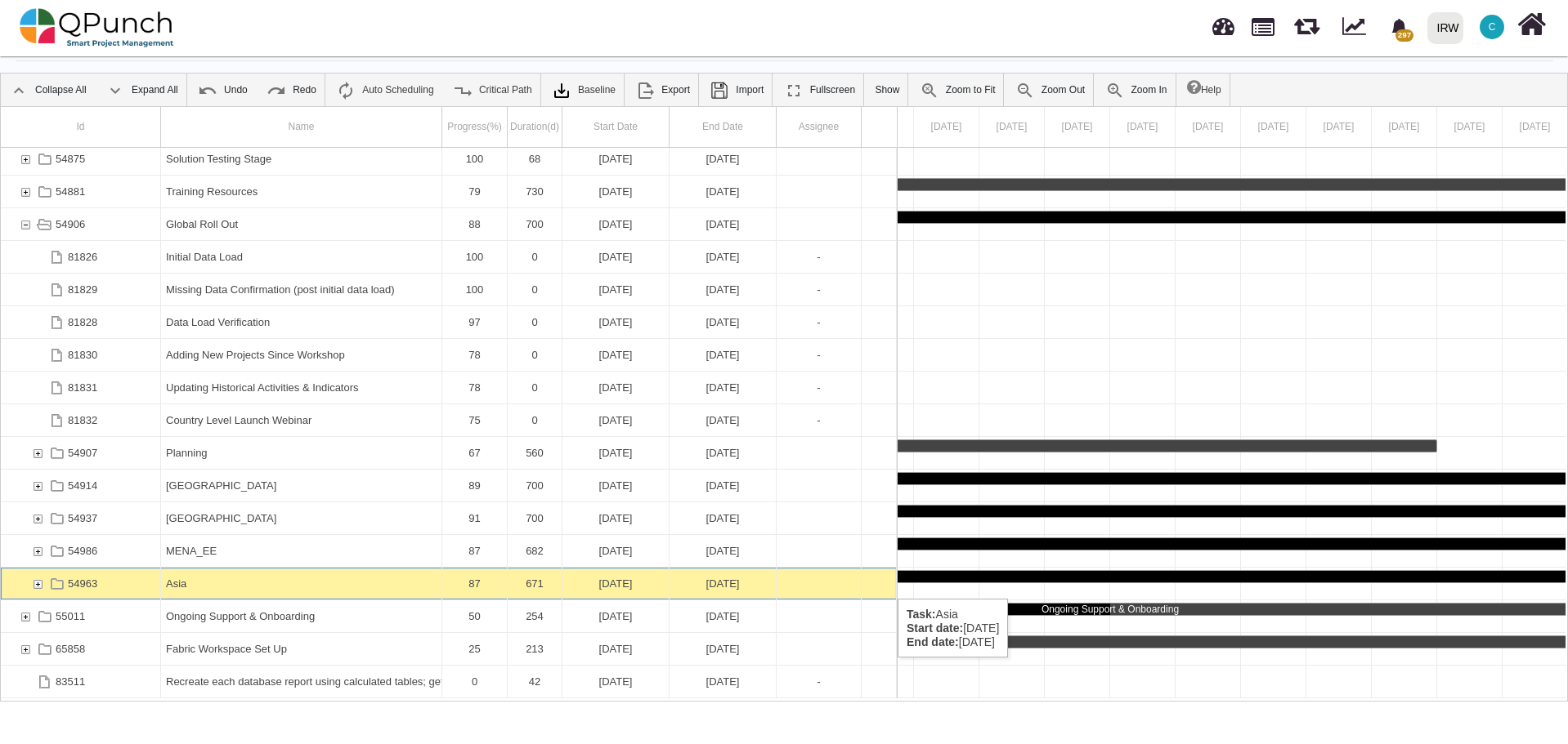
click at [40, 582] on div "54963" at bounding box center [37, 583] width 15 height 32
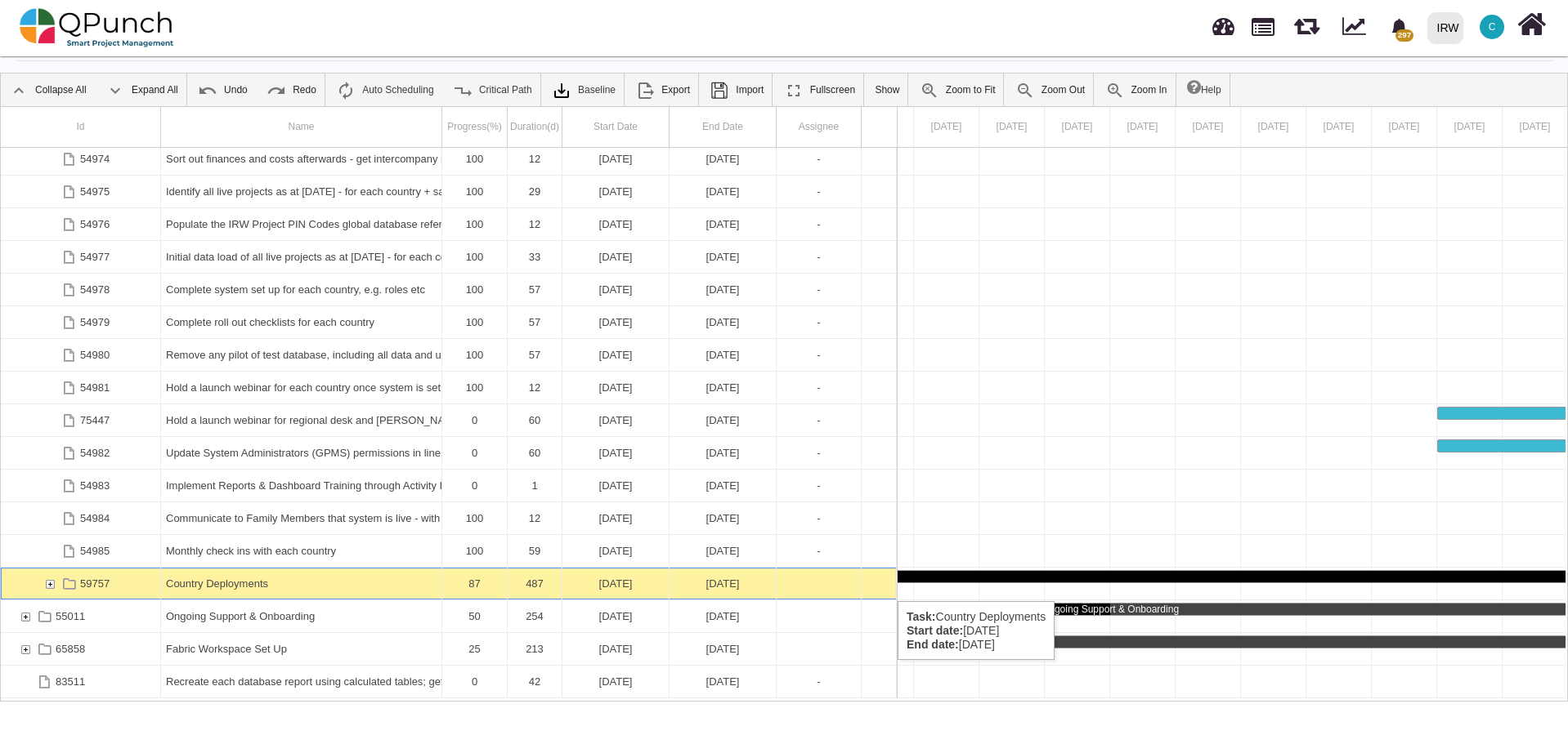
click at [48, 585] on div "59757" at bounding box center [50, 583] width 15 height 32
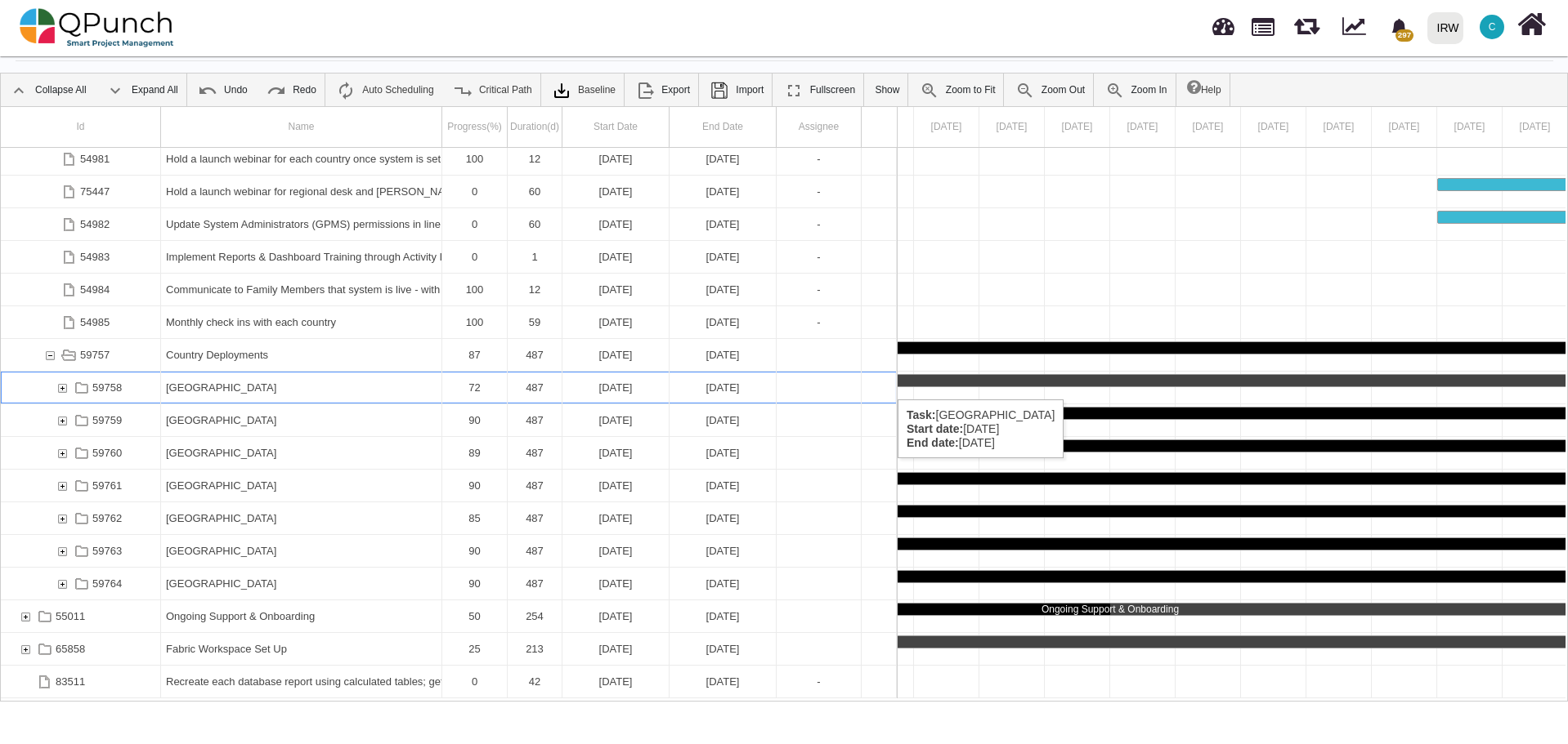
click at [60, 383] on div "59758" at bounding box center [62, 388] width 15 height 32
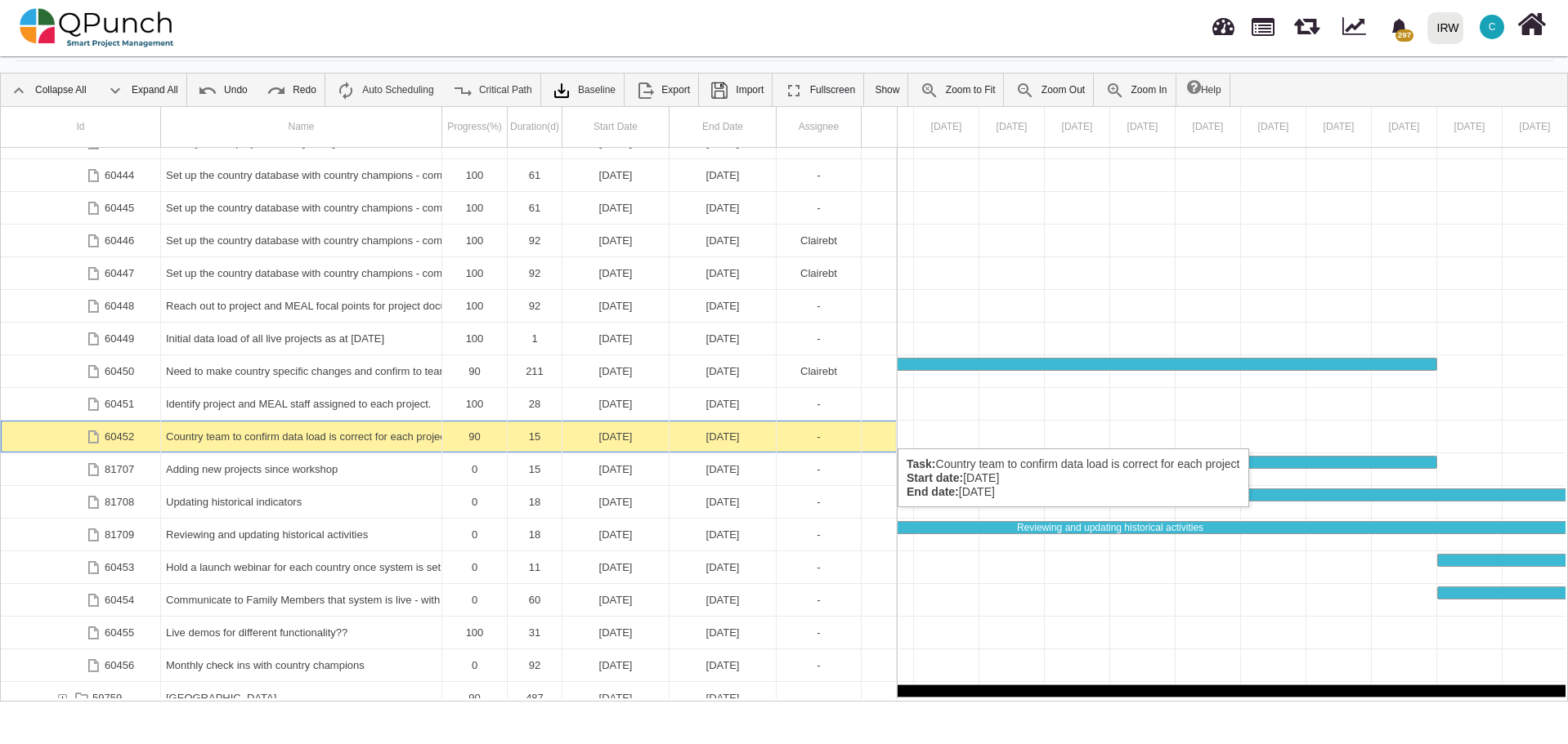
click at [320, 432] on div "Country team to confirm data load is correct for each project" at bounding box center [301, 437] width 271 height 32
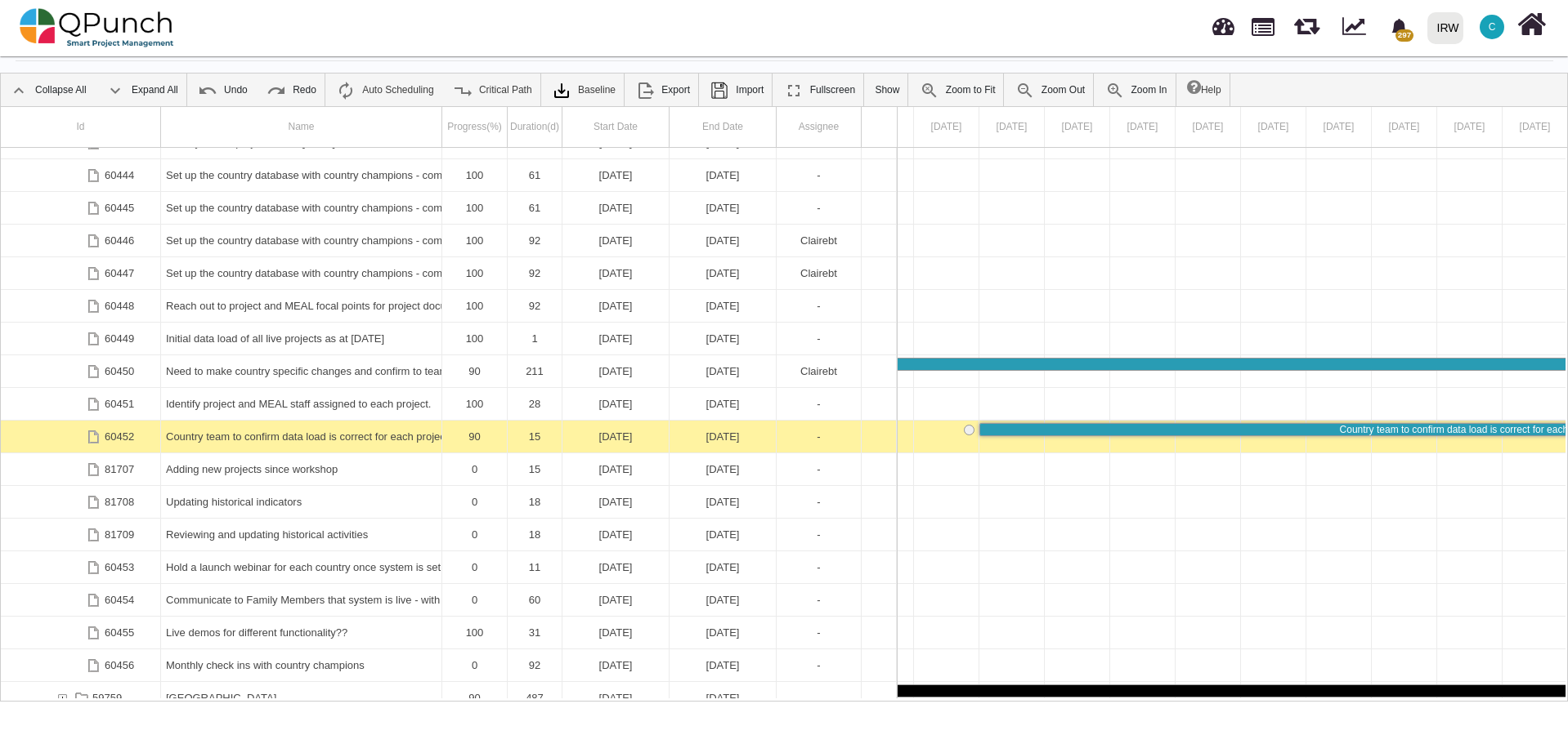
click at [320, 432] on div "Country team to confirm data load is correct for each project" at bounding box center [301, 437] width 271 height 32
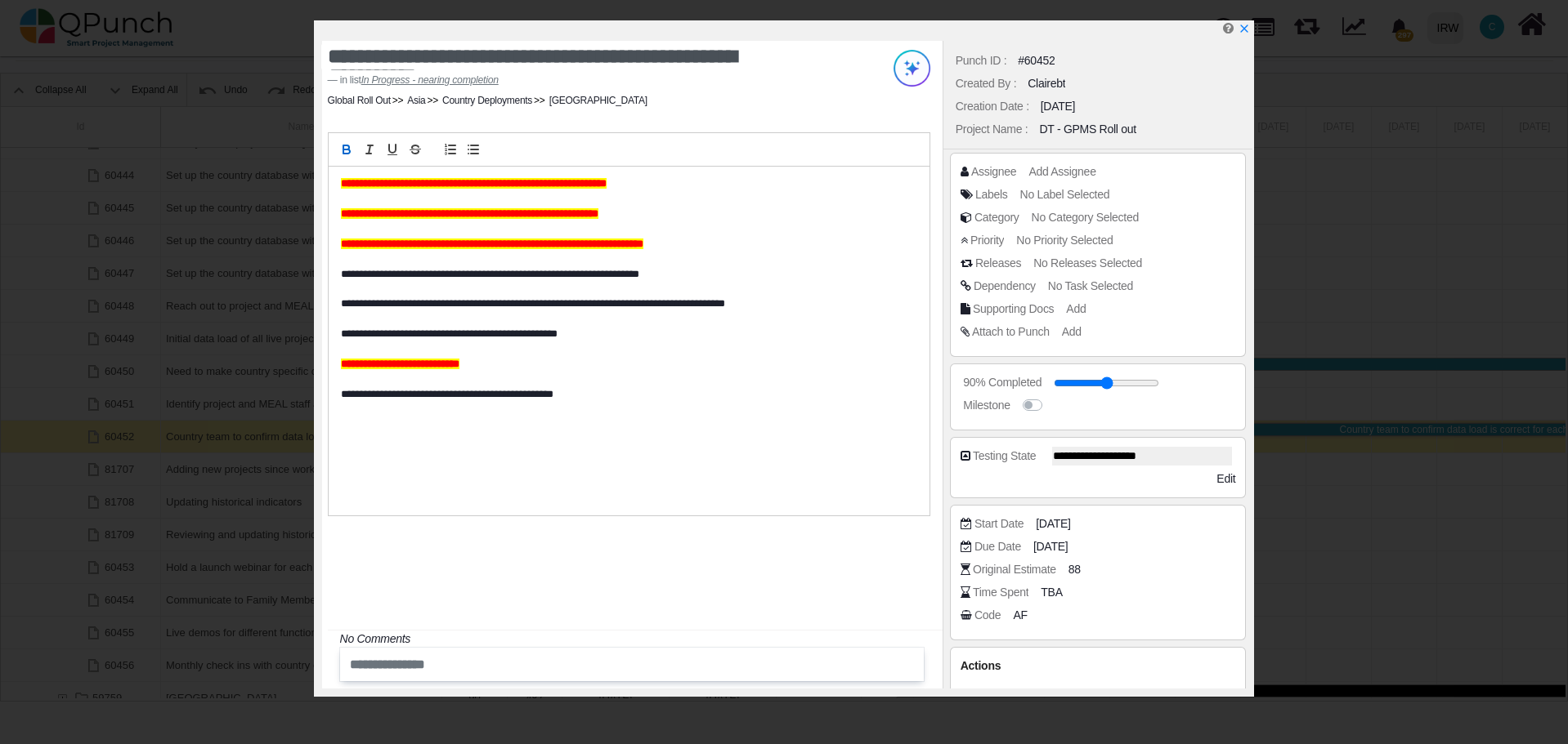
click at [339, 189] on div "**********" at bounding box center [629, 341] width 601 height 349
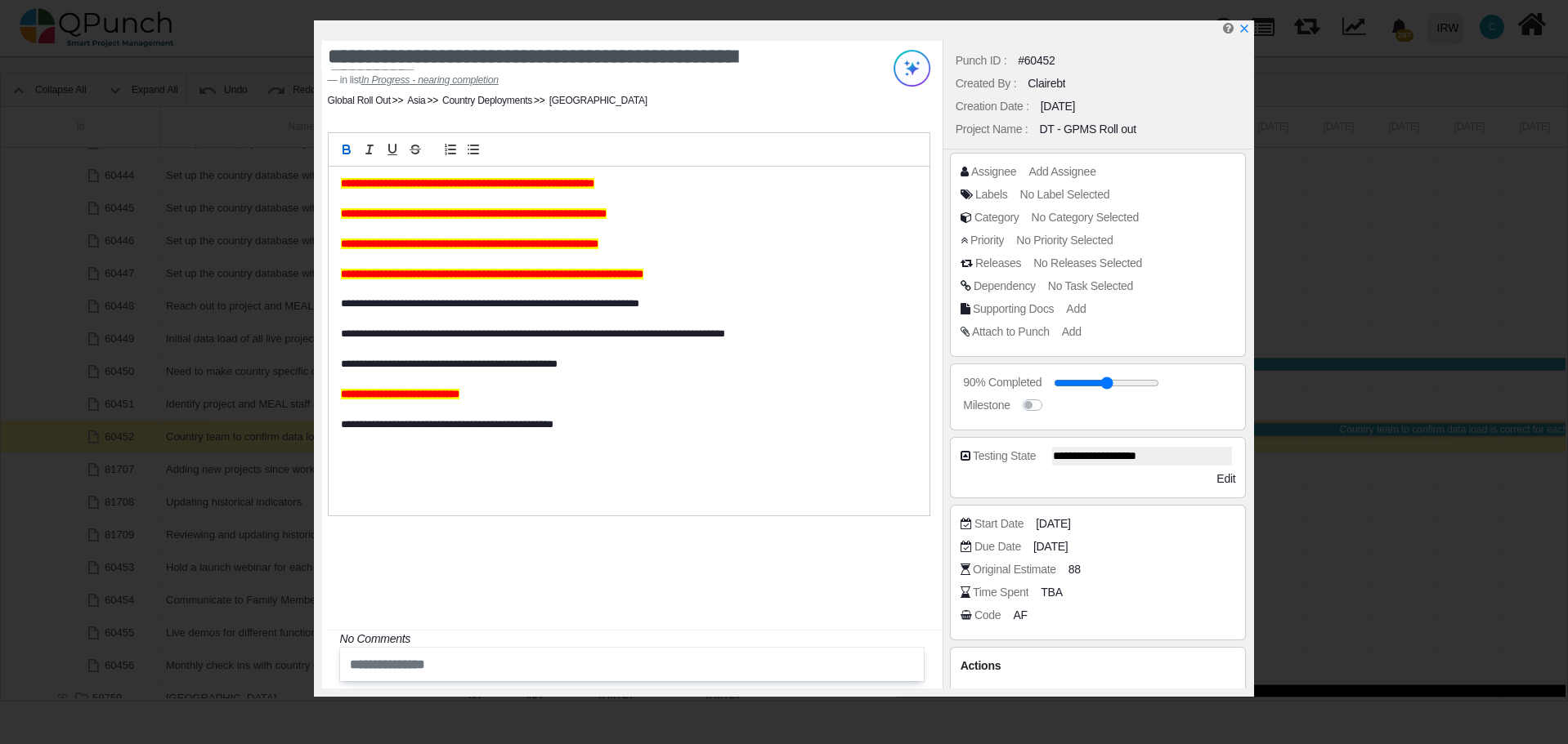
click at [516, 582] on div "**********" at bounding box center [632, 365] width 620 height 648
click at [1245, 28] on icon "x" at bounding box center [1243, 29] width 13 height 13
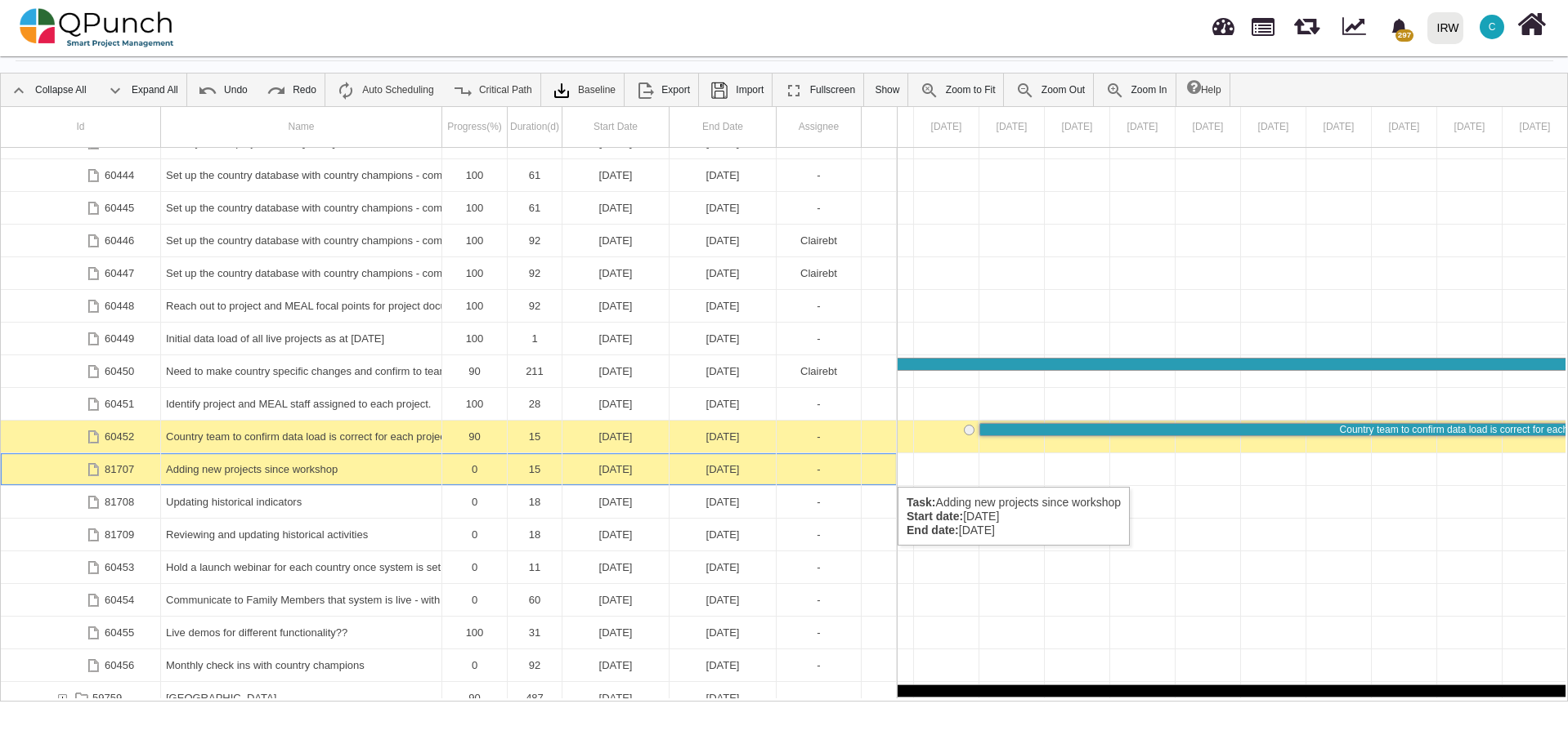
click at [290, 471] on div "Adding new projects since workshop" at bounding box center [301, 470] width 271 height 32
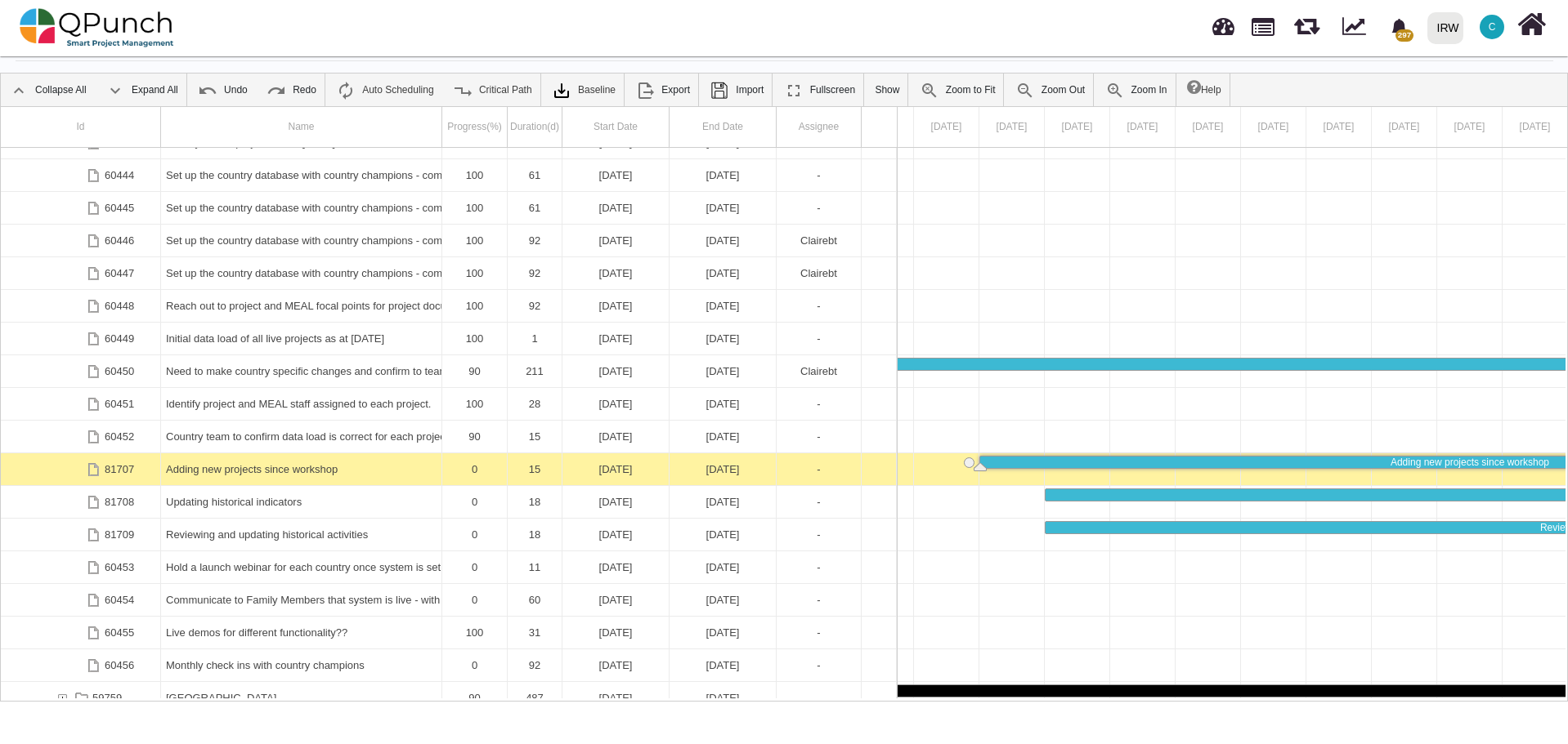
click at [290, 471] on div "Adding new projects since workshop" at bounding box center [301, 470] width 271 height 32
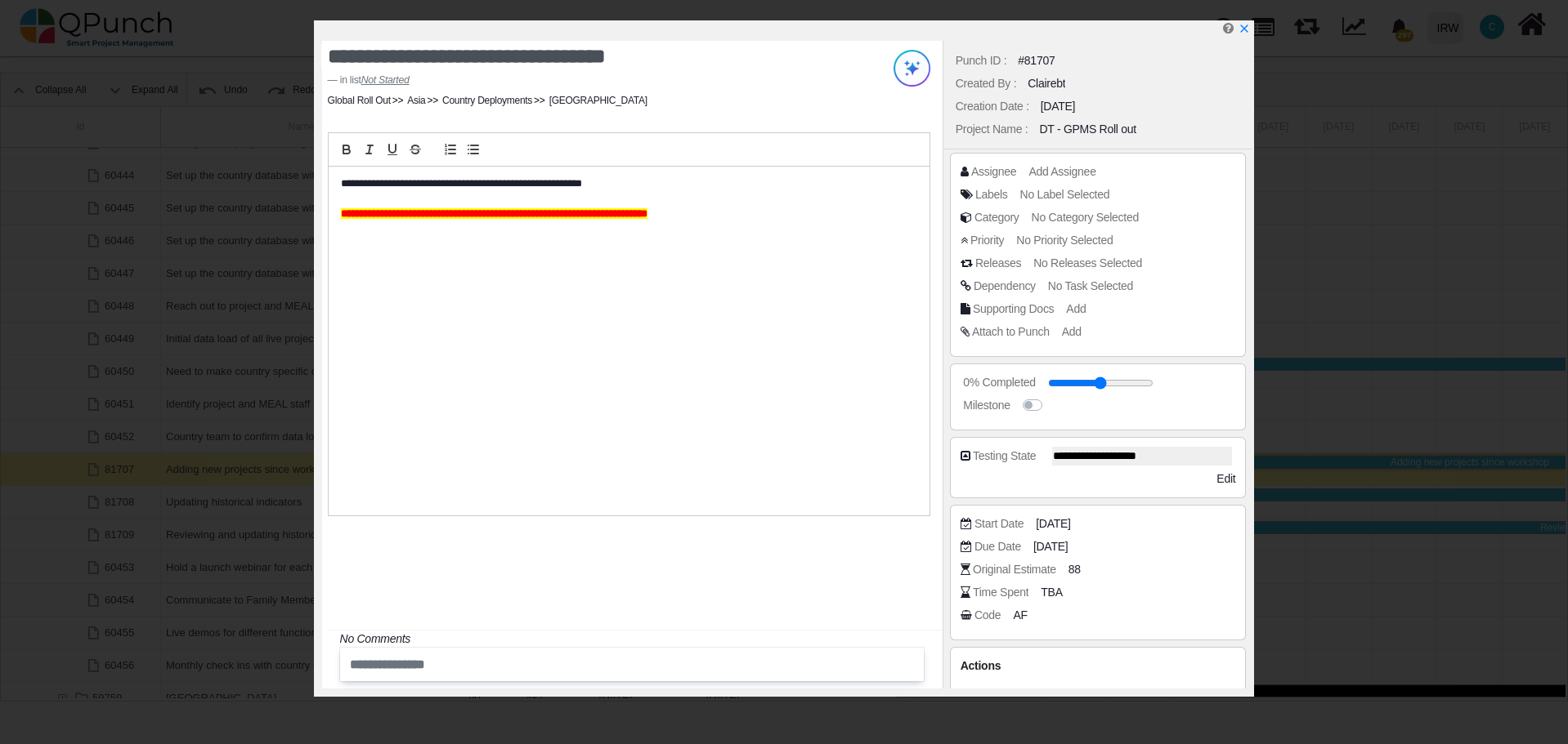
click at [336, 182] on div "**********" at bounding box center [629, 341] width 601 height 349
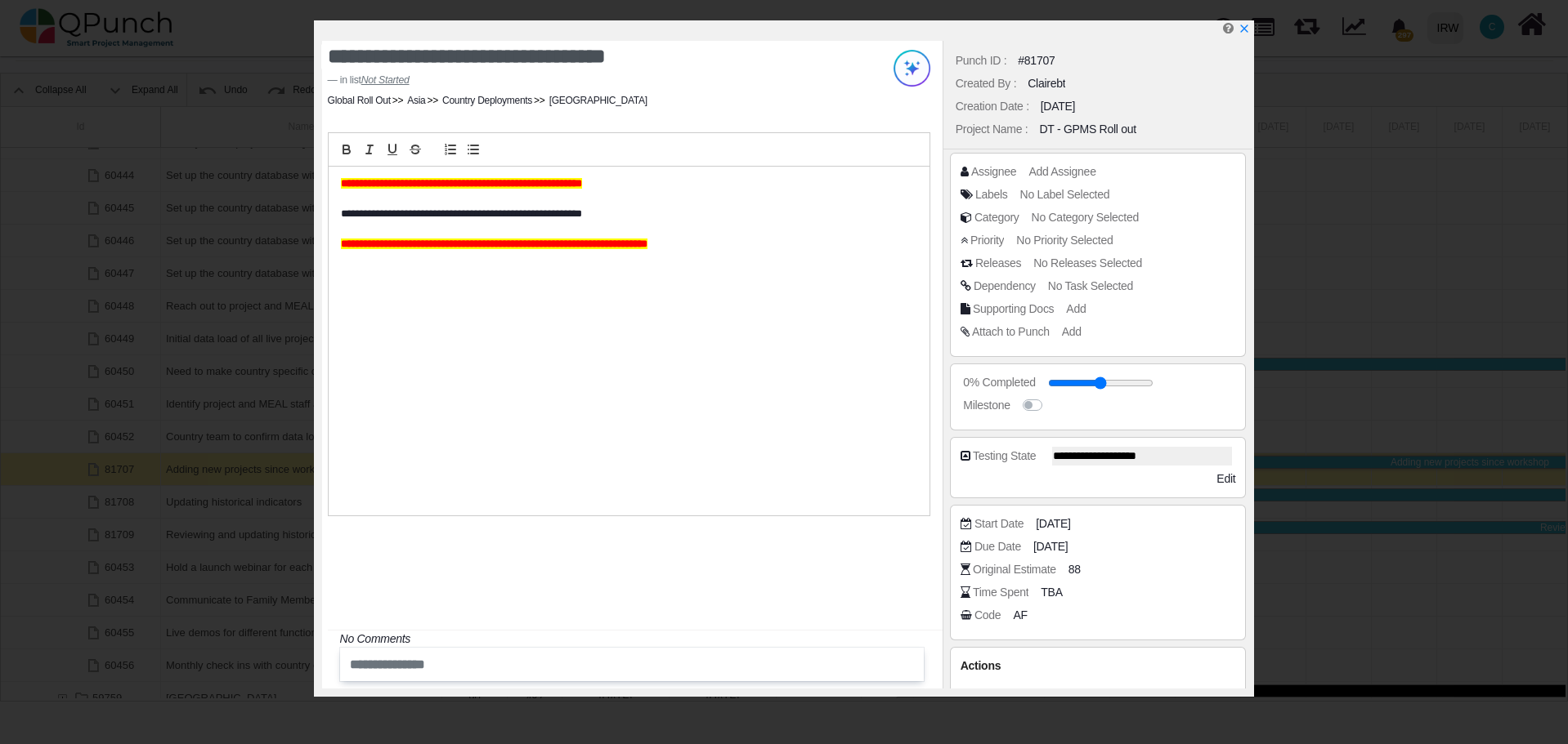
click at [644, 568] on div "**********" at bounding box center [632, 365] width 620 height 648
click at [1242, 36] on icon "x" at bounding box center [1243, 29] width 13 height 13
